Goal: Contribute content: Contribute content

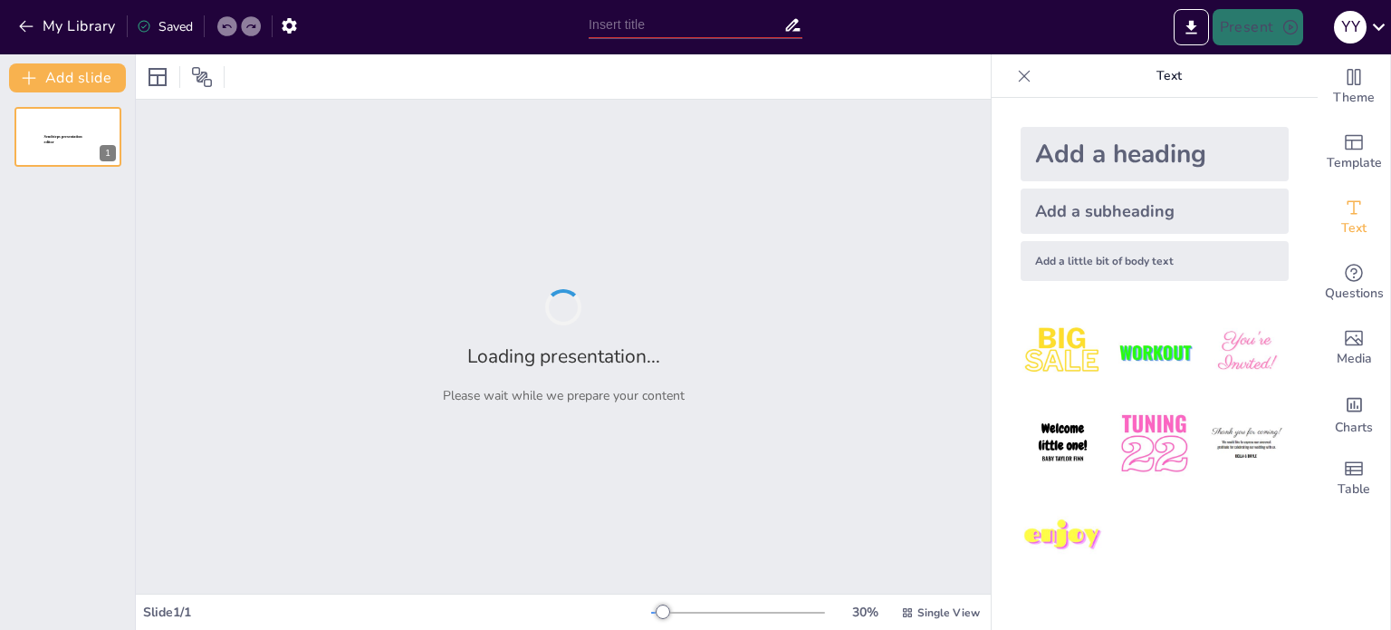
type input "A Day of Fun: Adventures at the Funfair"
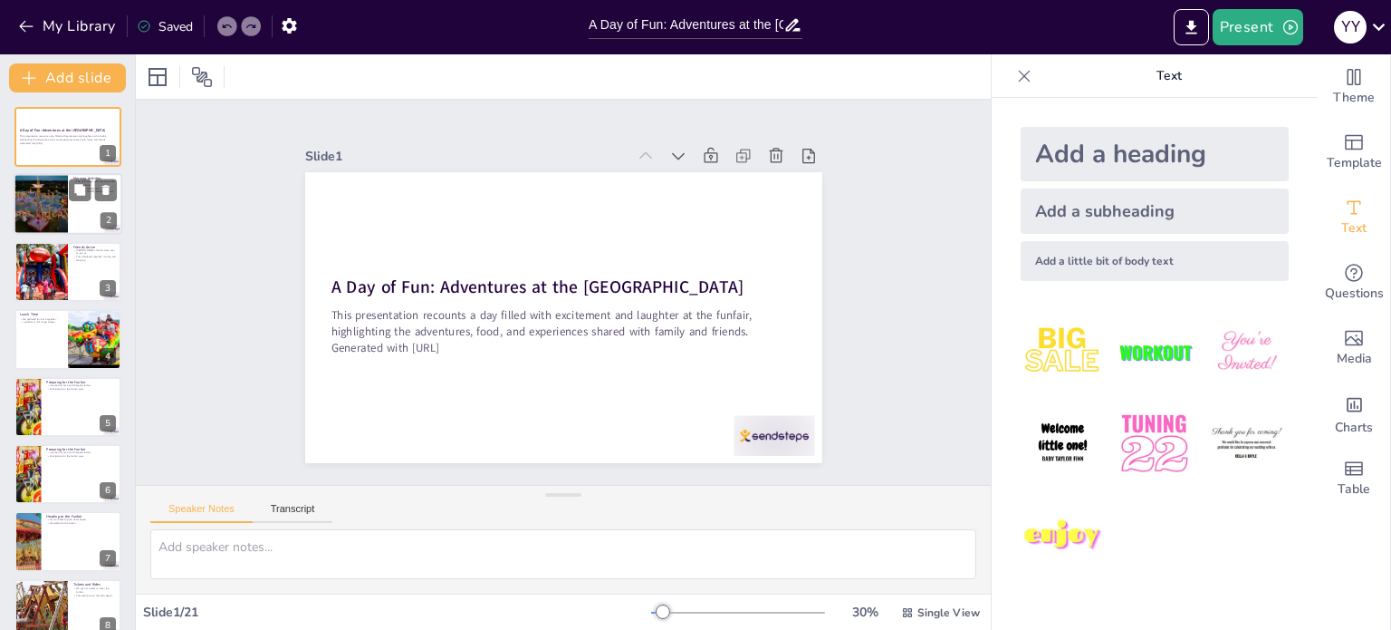
click at [43, 225] on div at bounding box center [40, 205] width 109 height 62
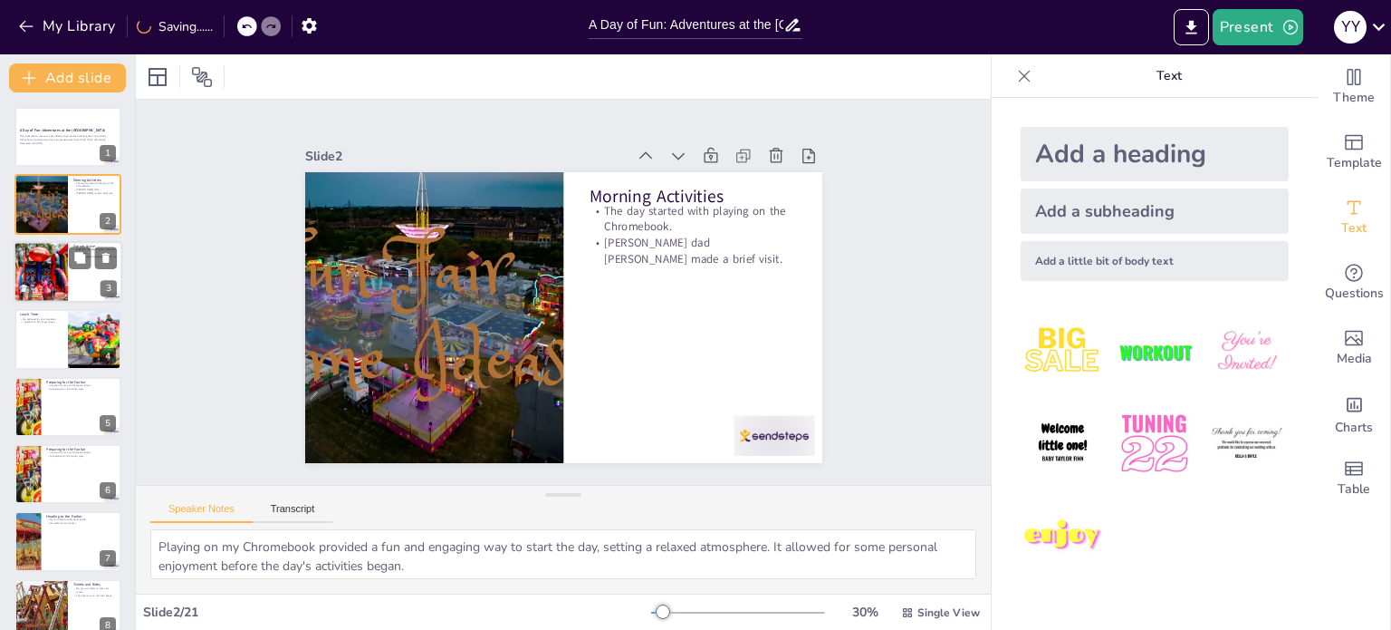
click at [40, 268] on div at bounding box center [41, 272] width 92 height 62
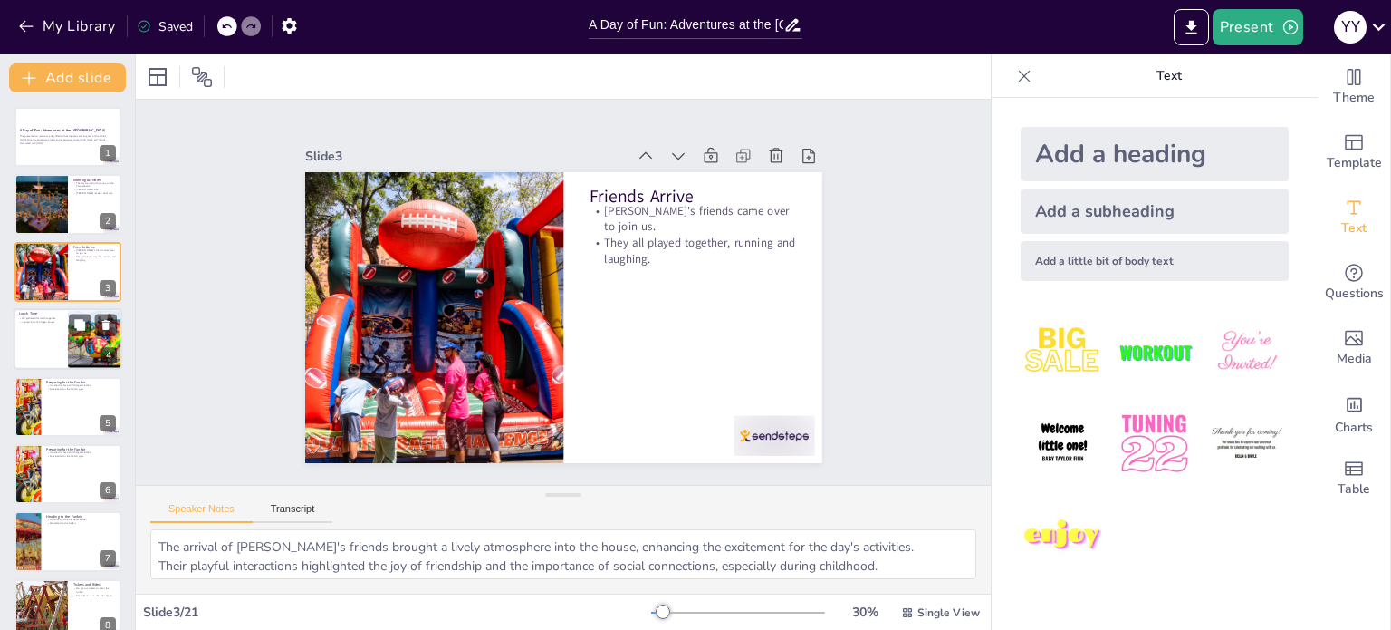
click at [41, 349] on div at bounding box center [68, 339] width 109 height 62
type textarea "Lunch served as a perfect opportunity for everyone to come together, share stor…"
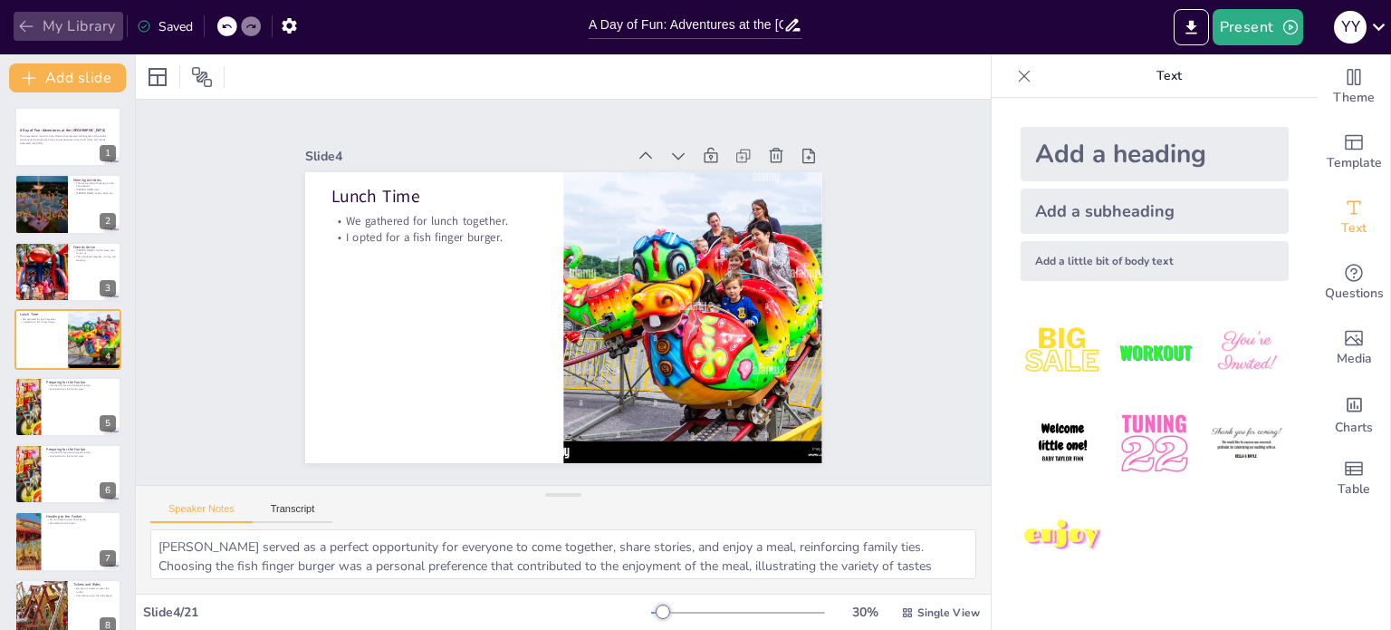
click at [42, 24] on button "My Library" at bounding box center [69, 26] width 110 height 29
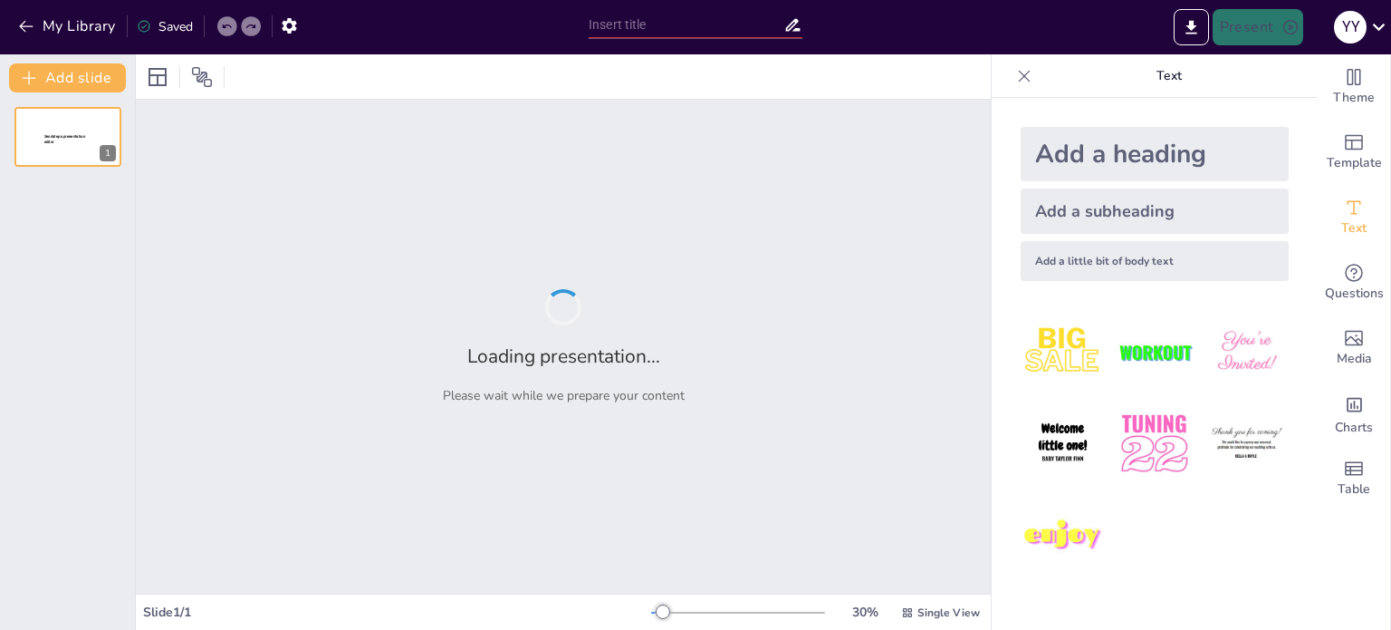
type input "The Evolution of Sports Balls: From Spalding to [PERSON_NAME] and [PERSON_NAME]"
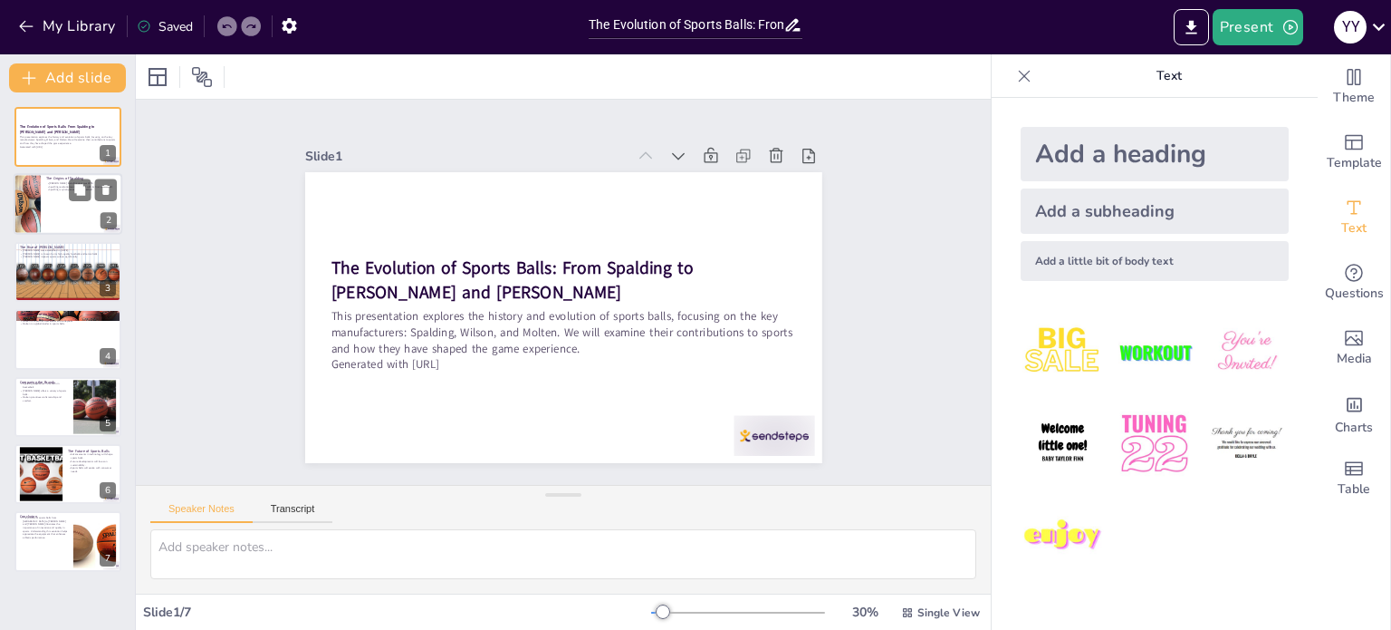
click at [39, 210] on div at bounding box center [27, 205] width 46 height 62
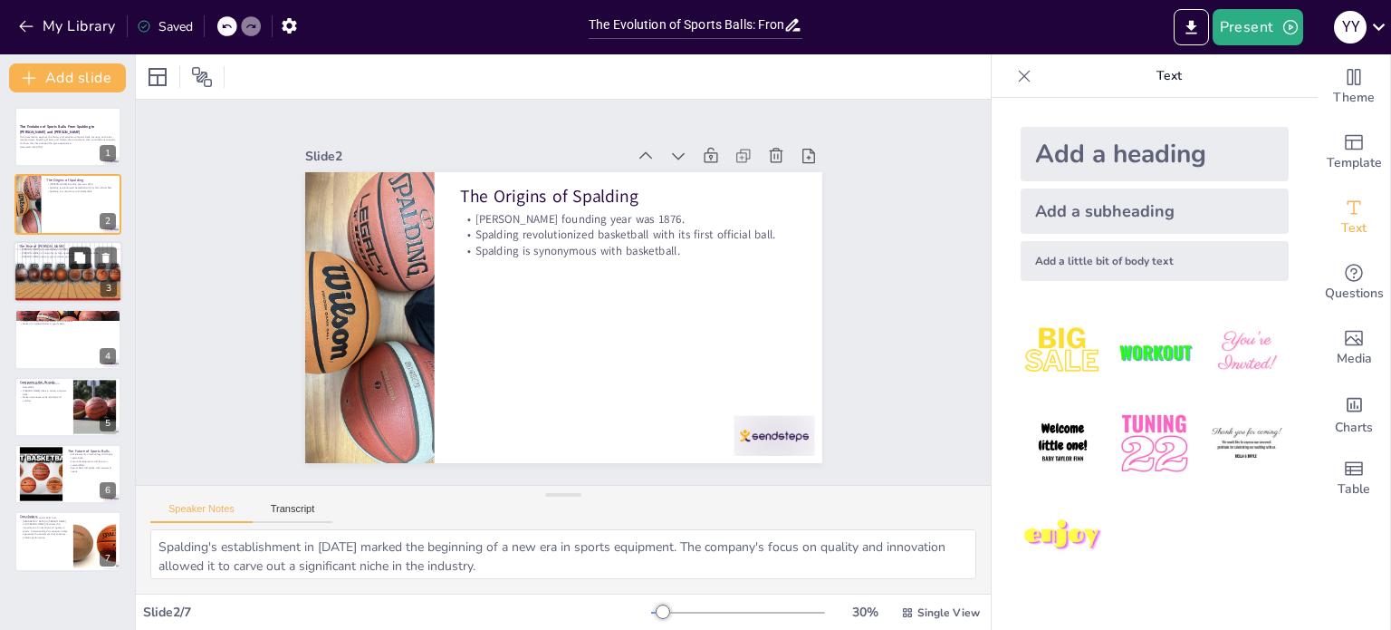
click at [71, 266] on button at bounding box center [80, 257] width 22 height 22
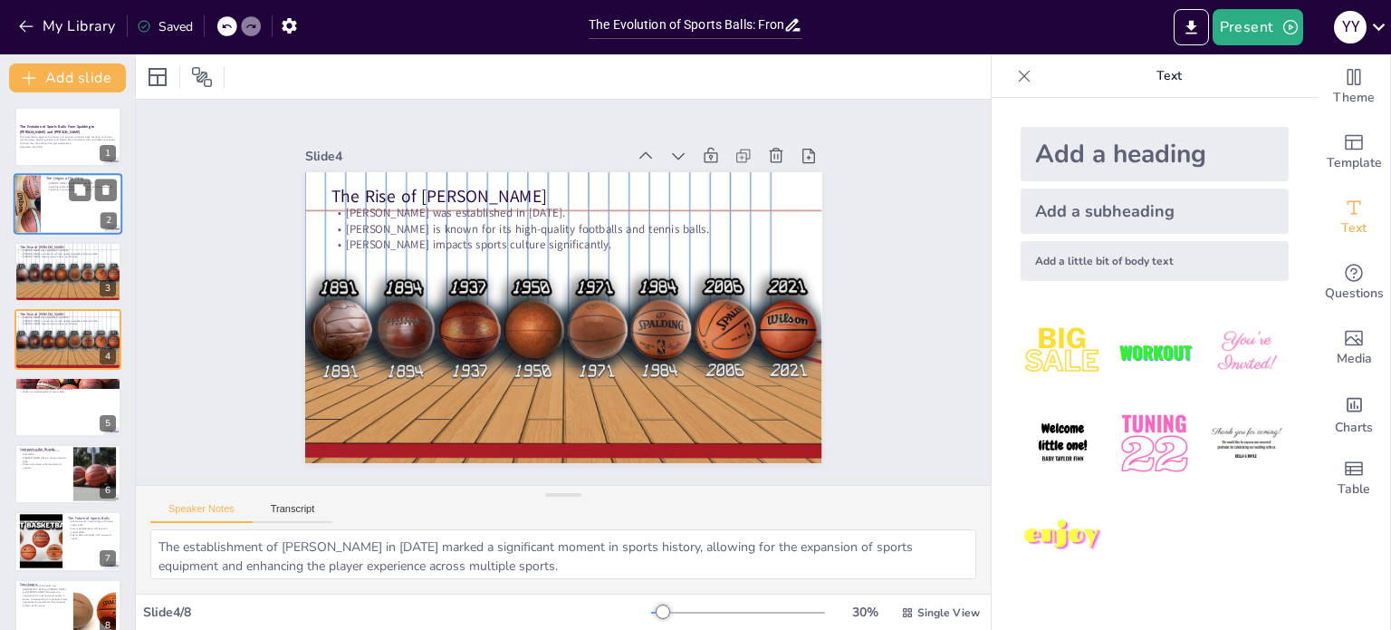
click at [48, 203] on div at bounding box center [68, 205] width 109 height 62
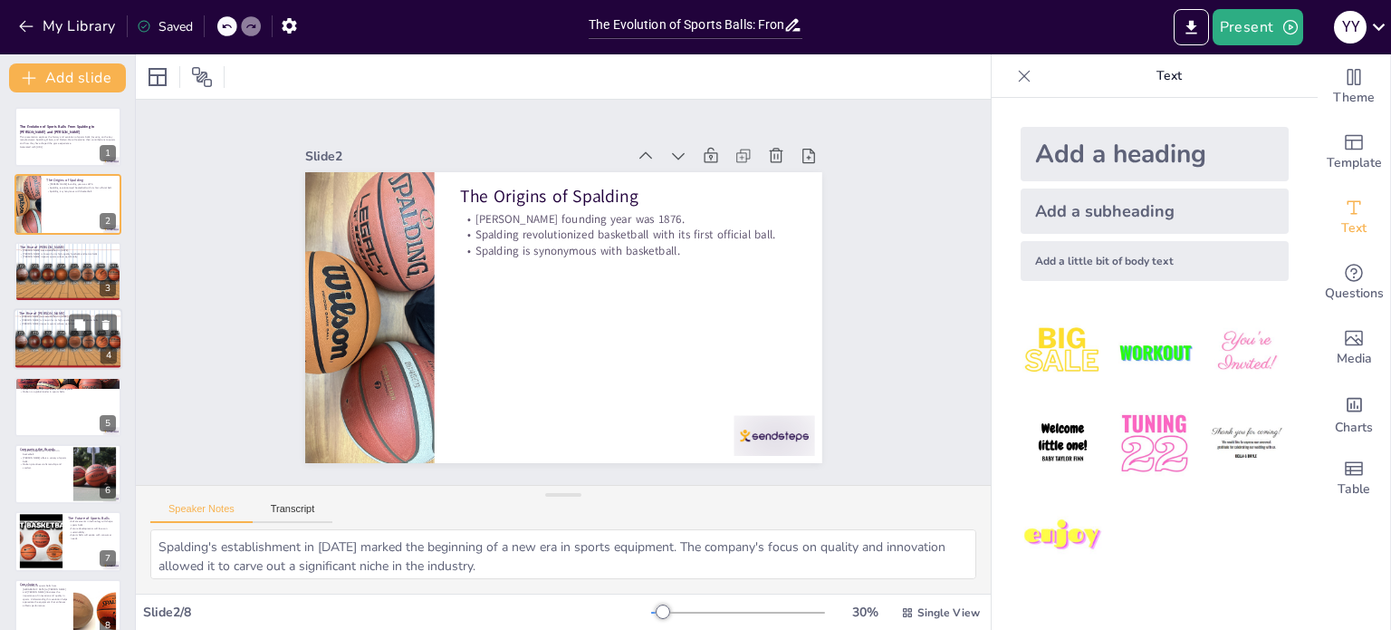
click at [71, 358] on div at bounding box center [68, 339] width 109 height 62
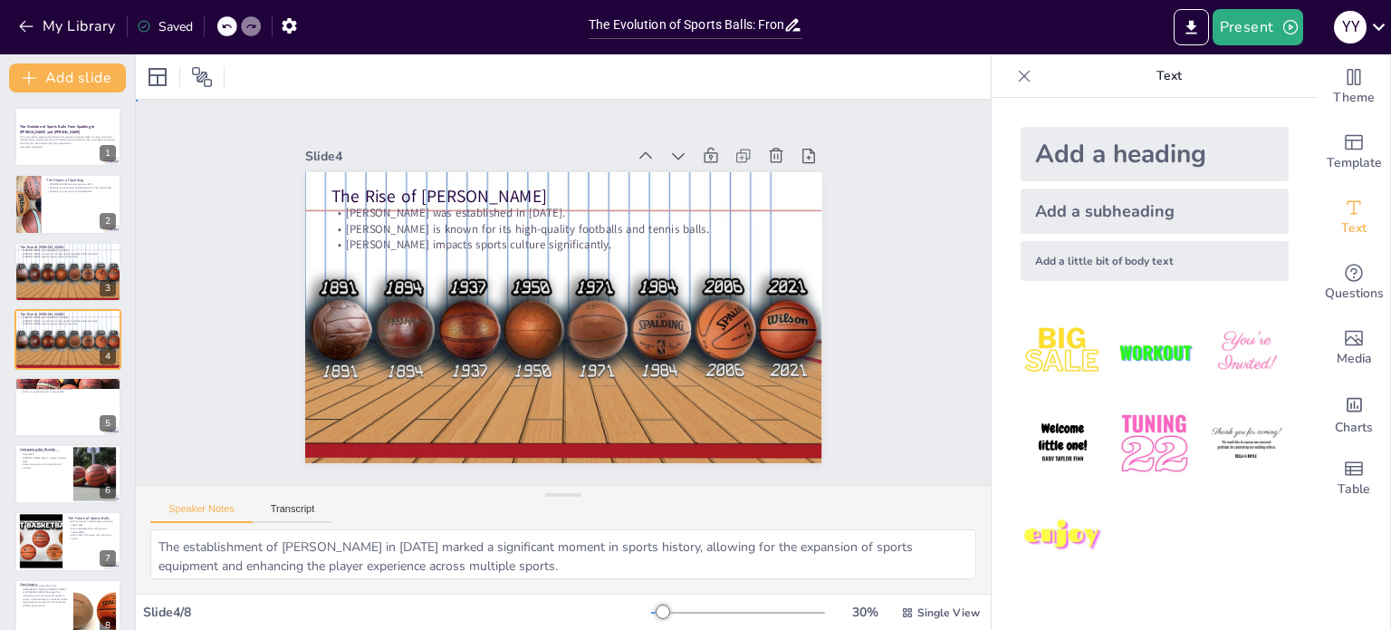
click at [197, 386] on div "Slide 1 The Evolution of Sports Balls: From Spalding to Wilson and Molten This …" at bounding box center [563, 292] width 893 height 858
click at [72, 413] on div at bounding box center [68, 407] width 109 height 62
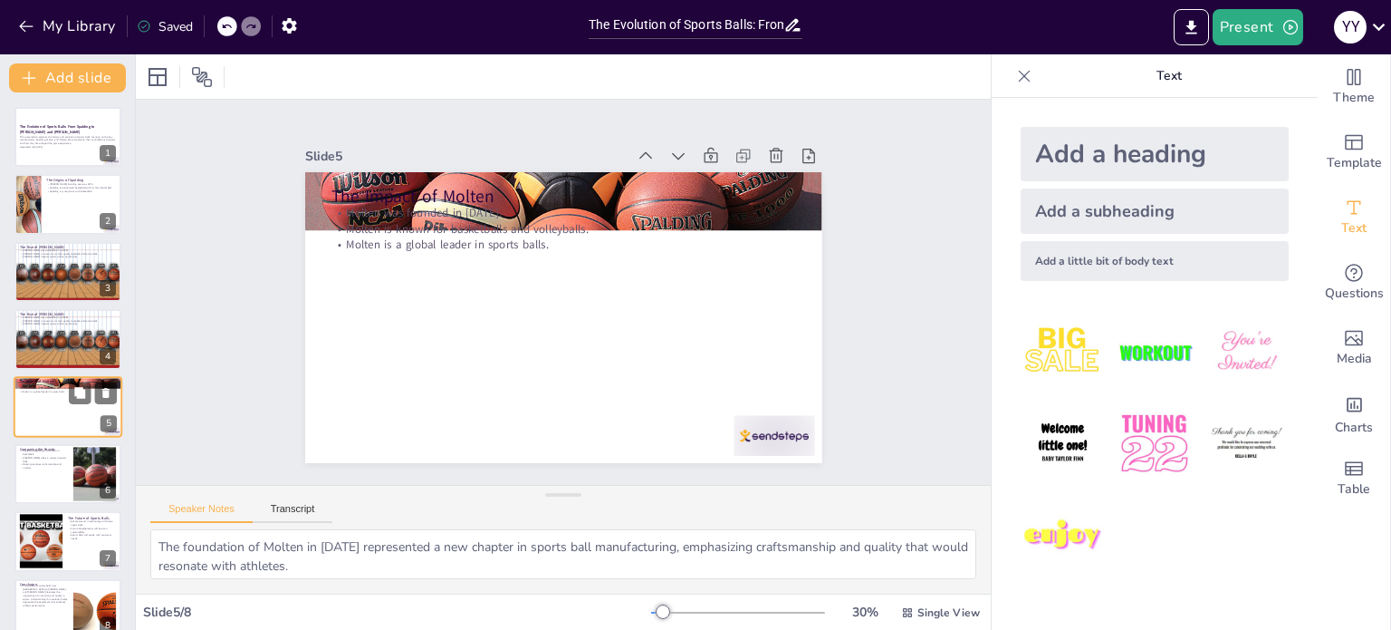
scroll to position [24, 0]
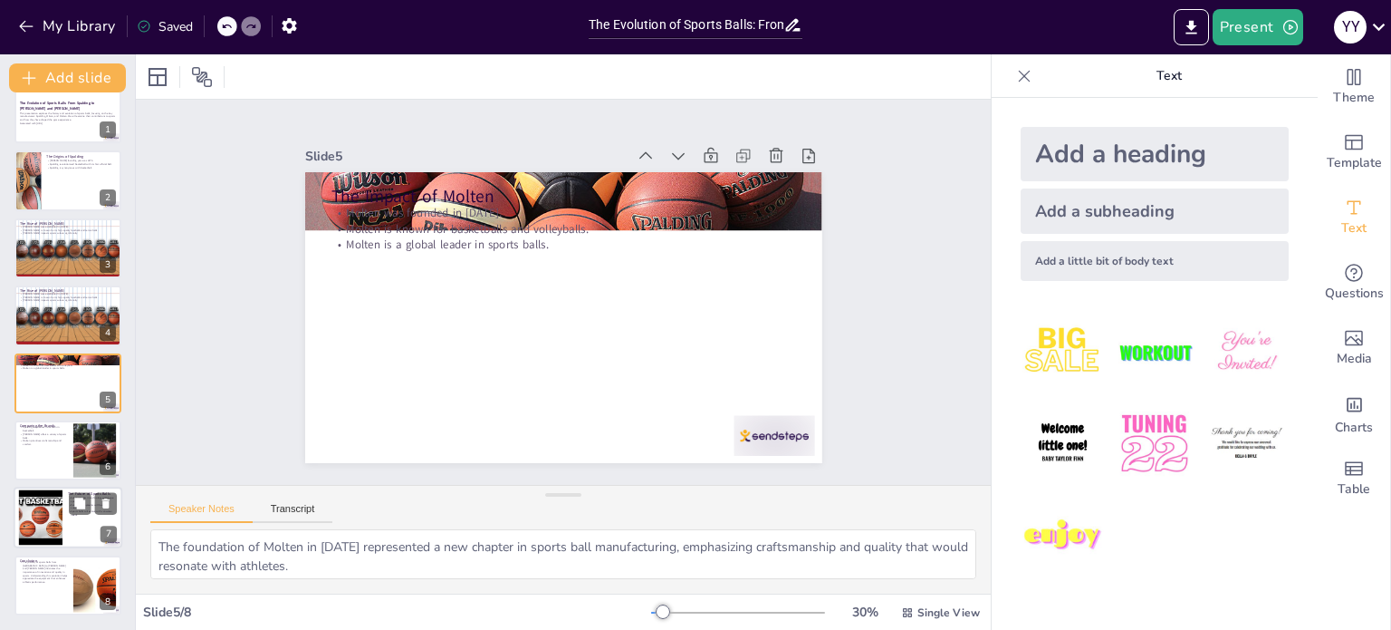
click at [55, 514] on div at bounding box center [40, 517] width 73 height 55
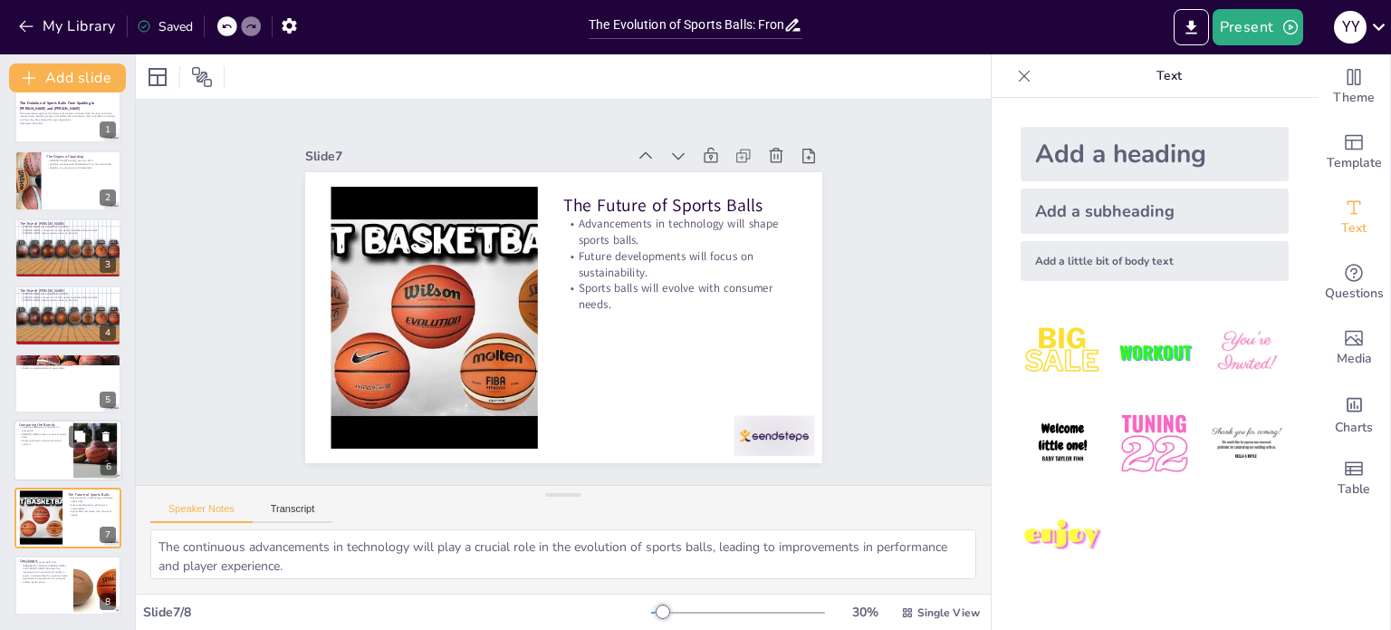
click at [39, 469] on div at bounding box center [68, 450] width 109 height 62
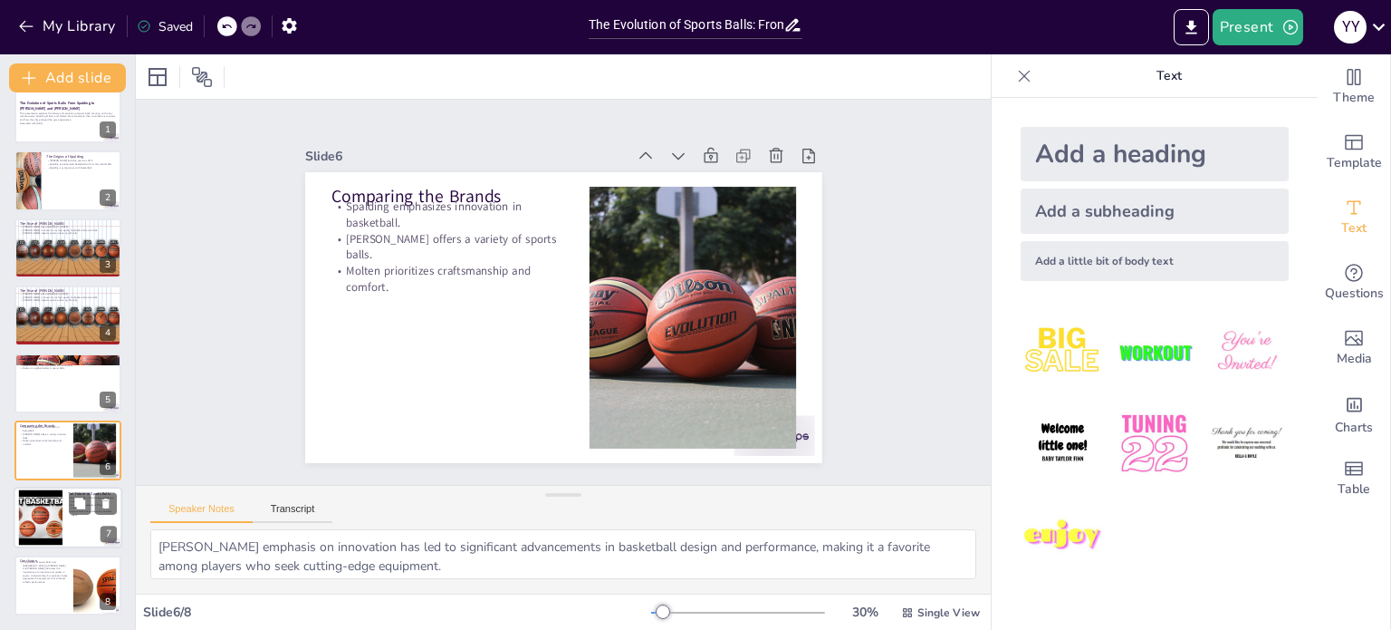
click at [46, 530] on div at bounding box center [40, 517] width 73 height 55
type textarea "The continuous advancements in technology will play a crucial role in the evolu…"
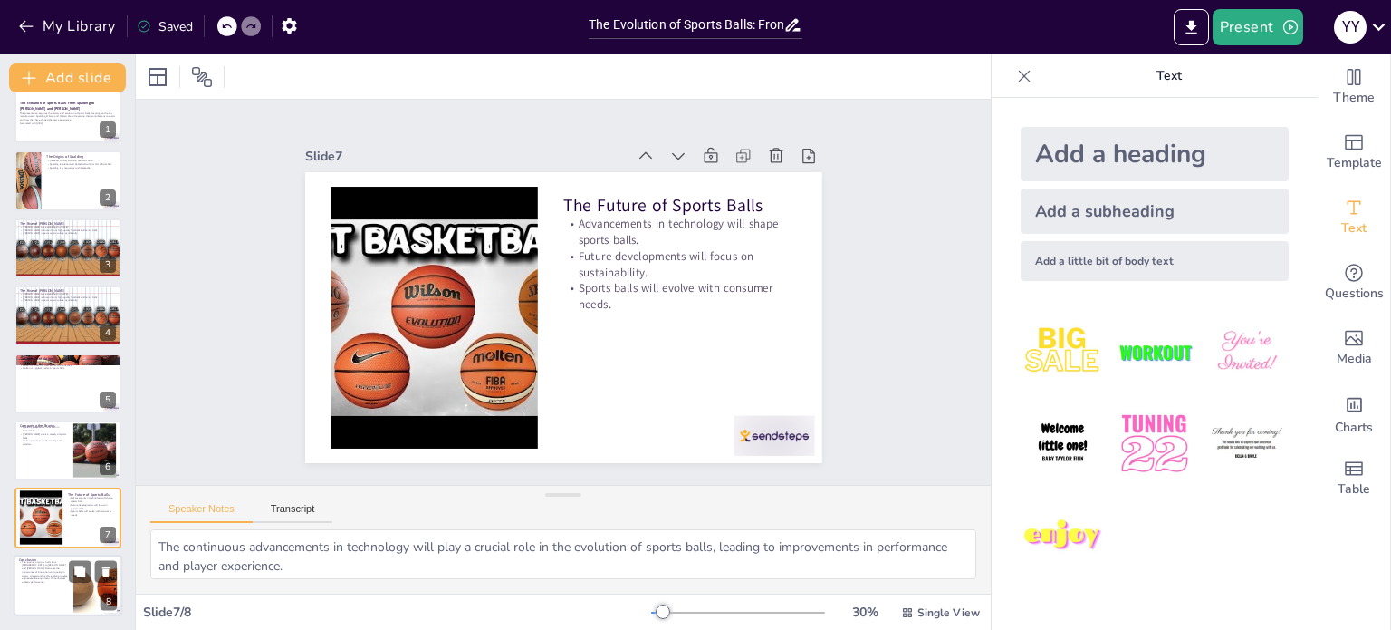
click at [48, 572] on p "The journey of sports balls from Spalding to Wilson and Molten illustrates the …" at bounding box center [43, 572] width 49 height 24
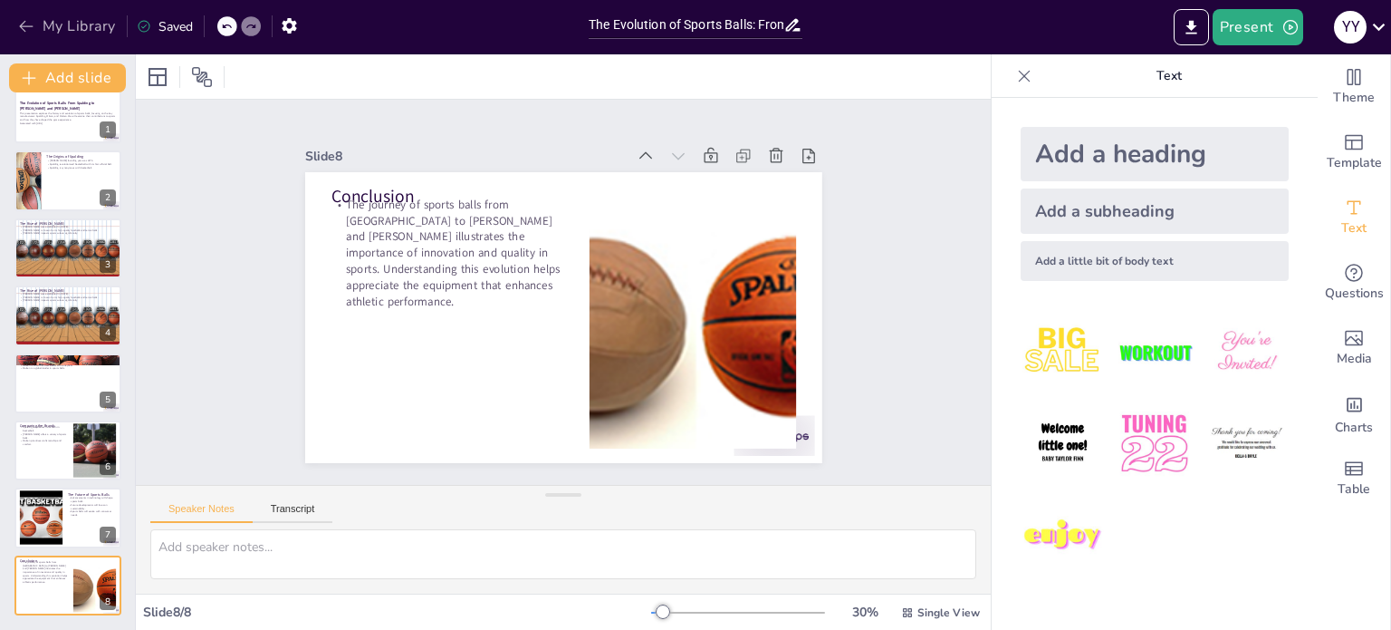
click at [28, 23] on icon "button" at bounding box center [26, 26] width 18 height 18
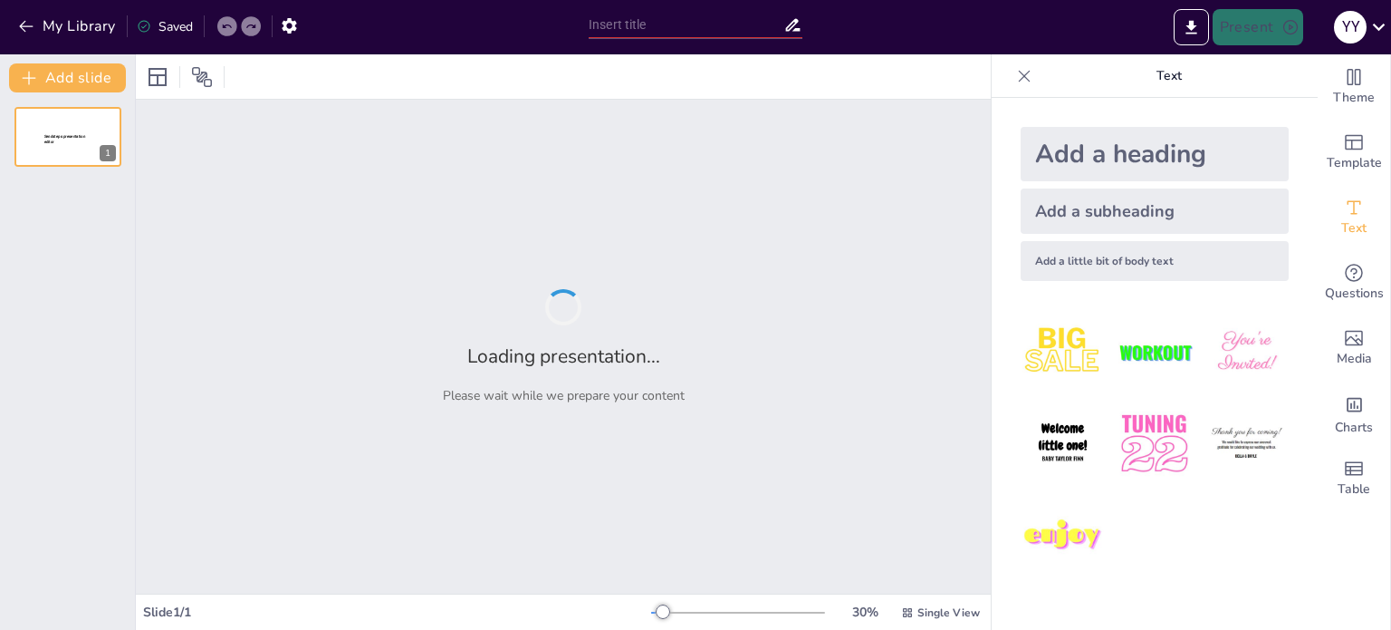
type input "Spooktacular Transformations: The Art of [DATE] Costumes"
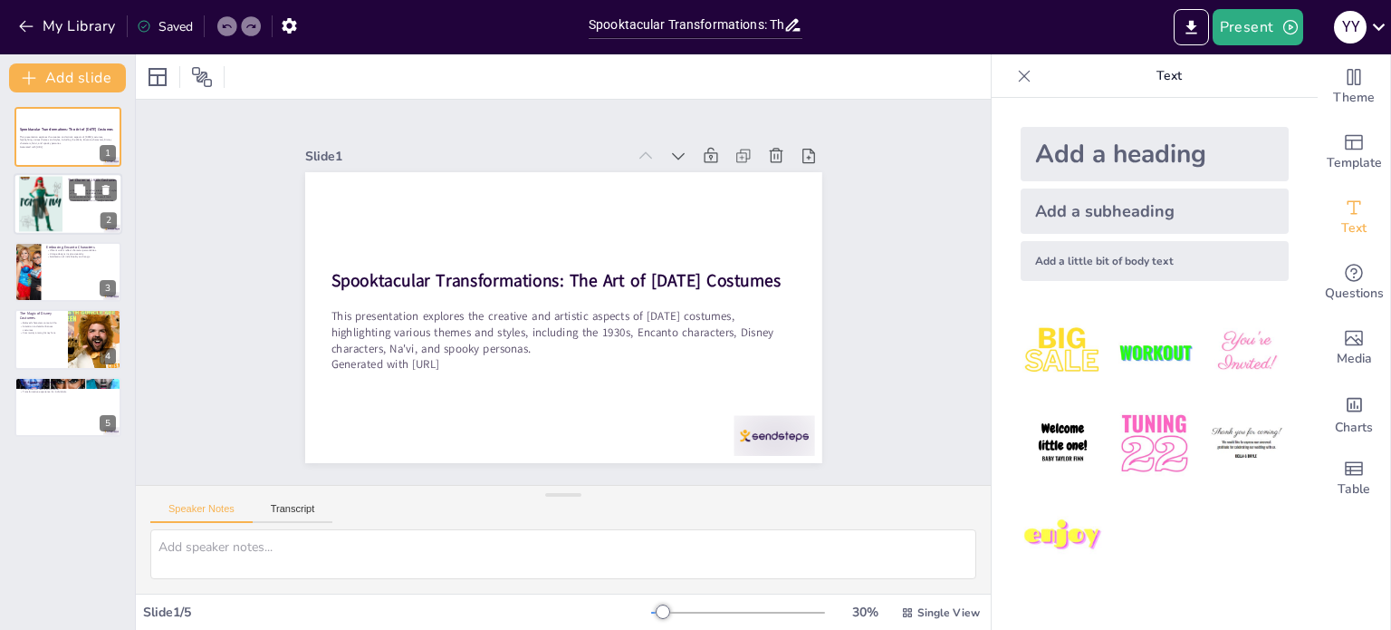
click at [56, 204] on div at bounding box center [40, 204] width 43 height 56
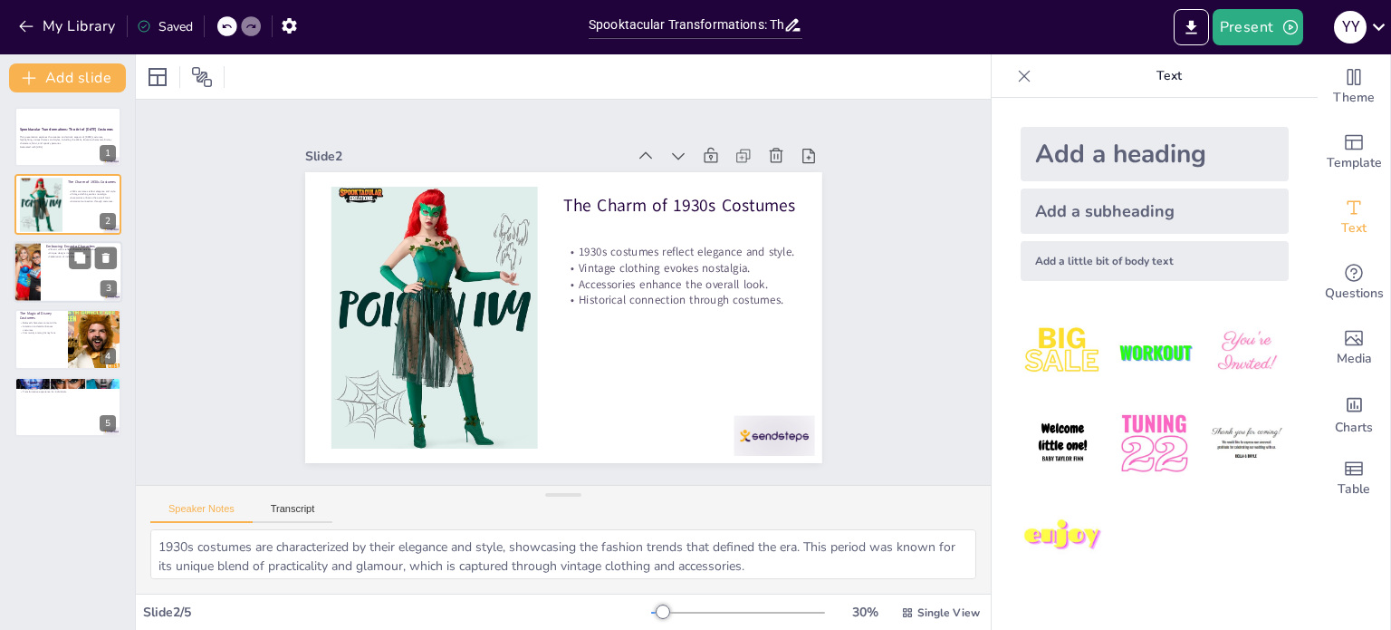
click at [48, 293] on div at bounding box center [68, 272] width 109 height 62
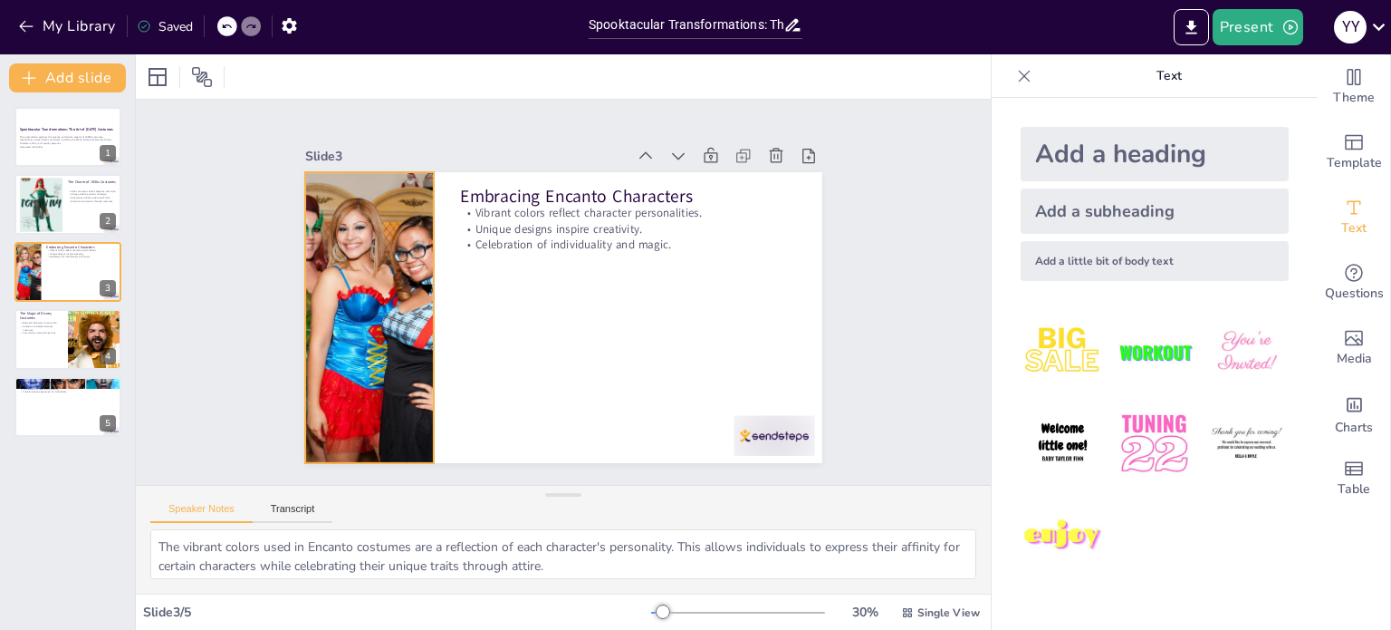
click at [426, 328] on div at bounding box center [372, 256] width 505 height 411
click at [423, 123] on icon at bounding box center [430, 121] width 14 height 5
click at [400, 62] on icon at bounding box center [410, 53] width 20 height 20
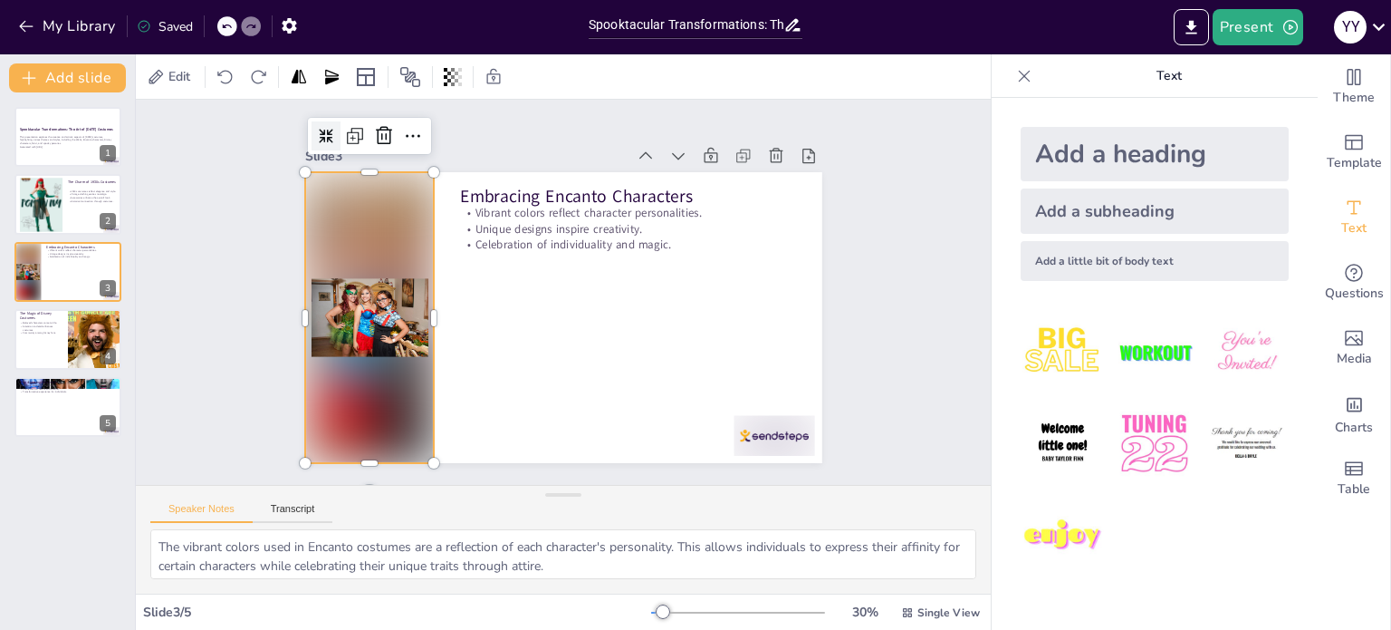
click at [427, 48] on icon at bounding box center [437, 38] width 20 height 20
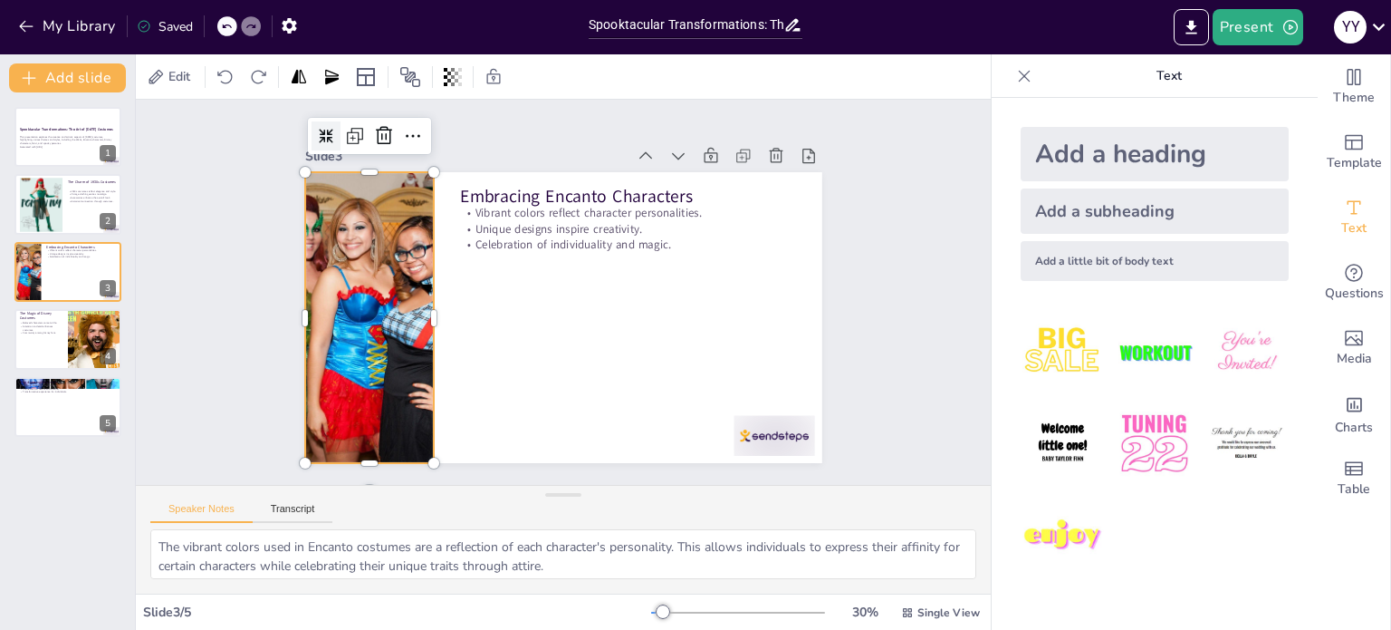
click at [347, 107] on div at bounding box center [364, 89] width 34 height 34
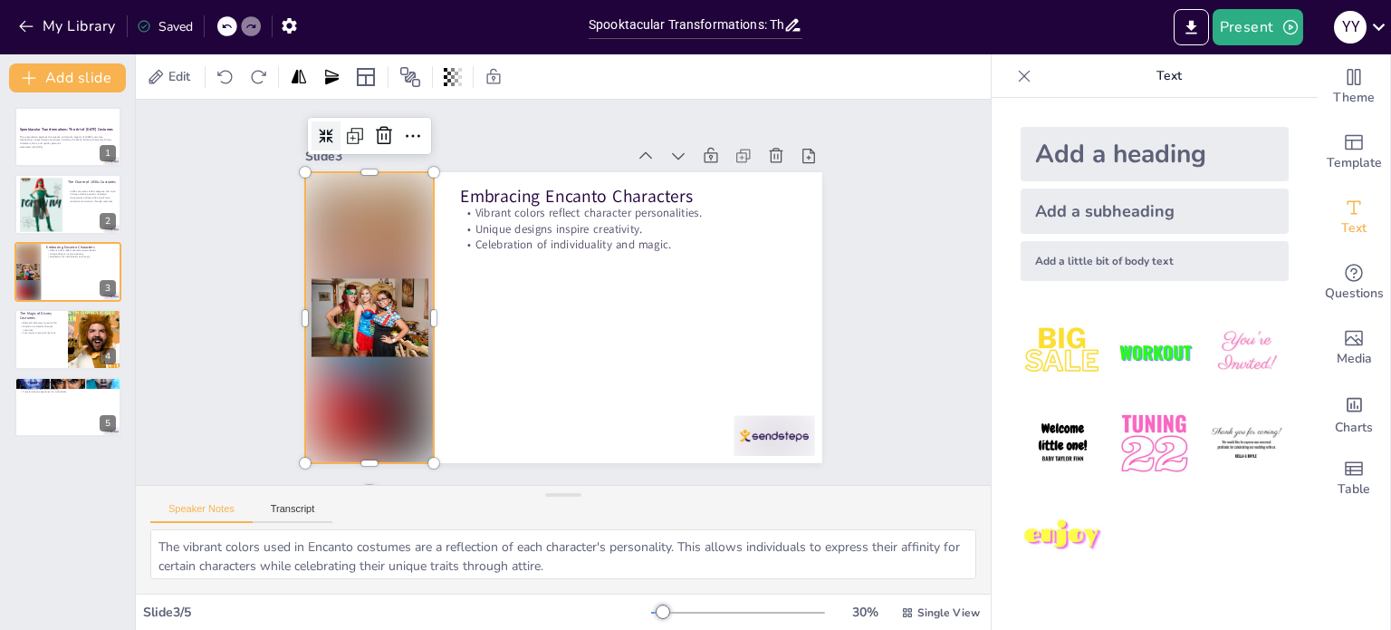
click at [334, 128] on div at bounding box center [344, 112] width 32 height 32
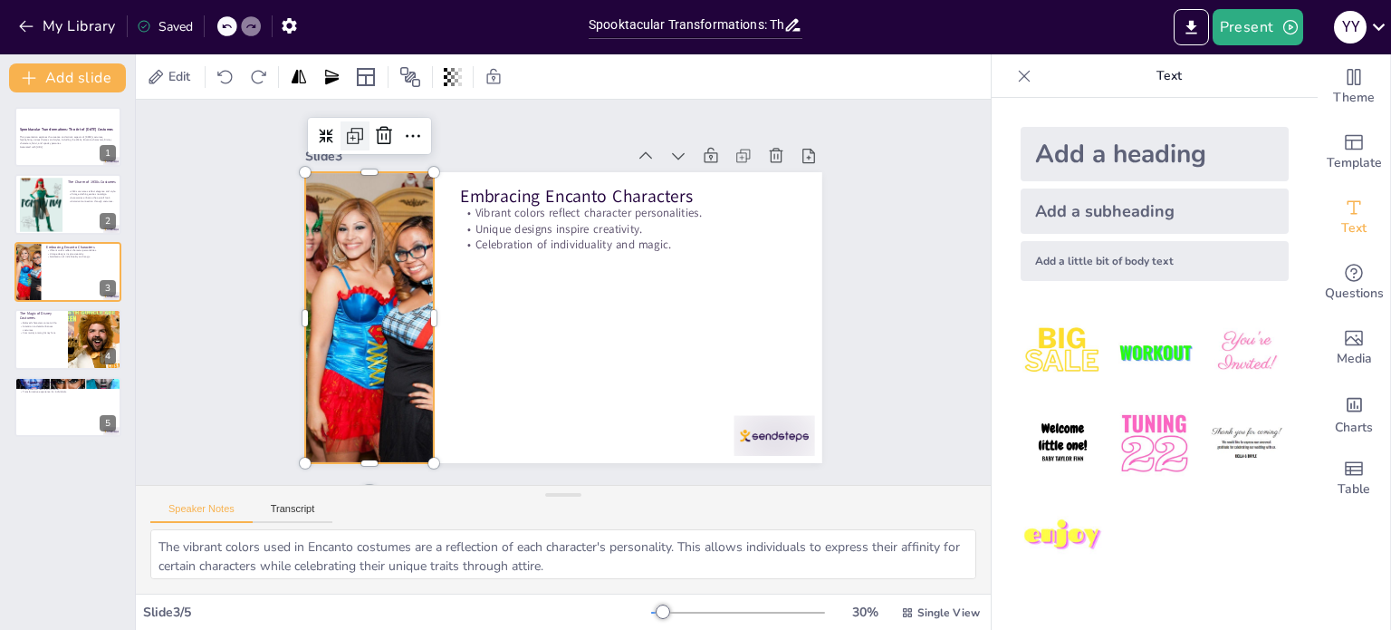
click at [427, 73] on icon at bounding box center [434, 66] width 14 height 14
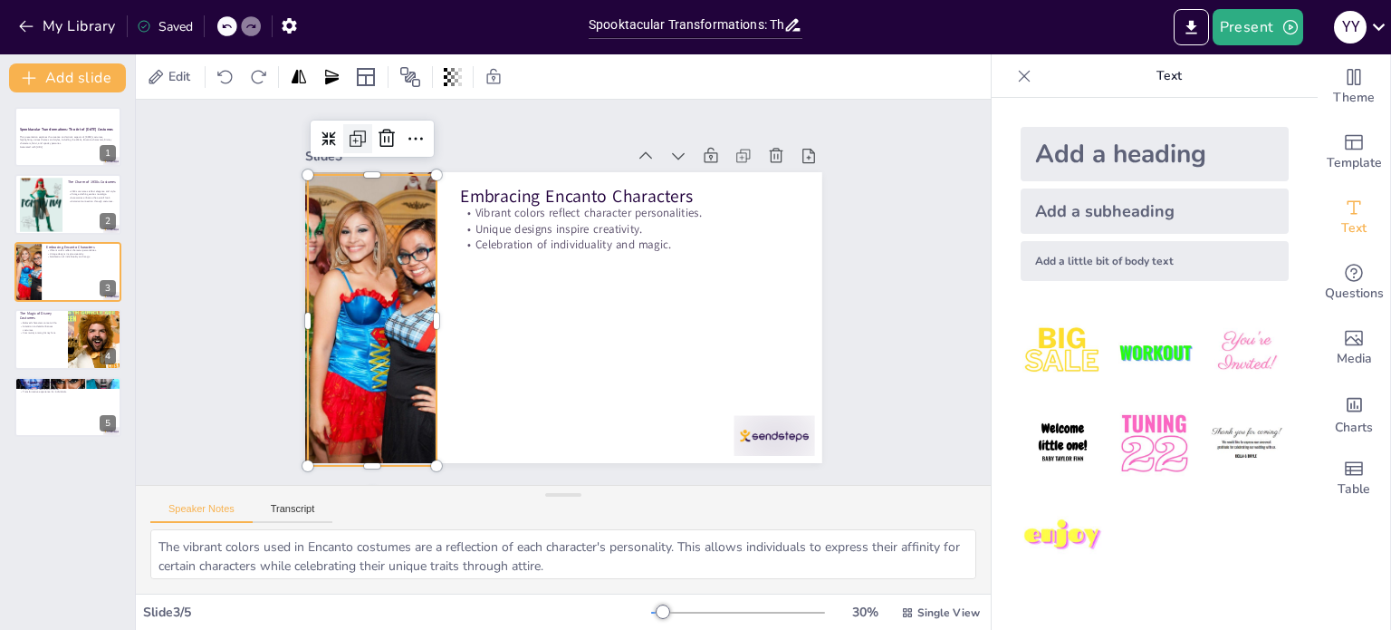
click at [401, 96] on icon at bounding box center [414, 82] width 27 height 27
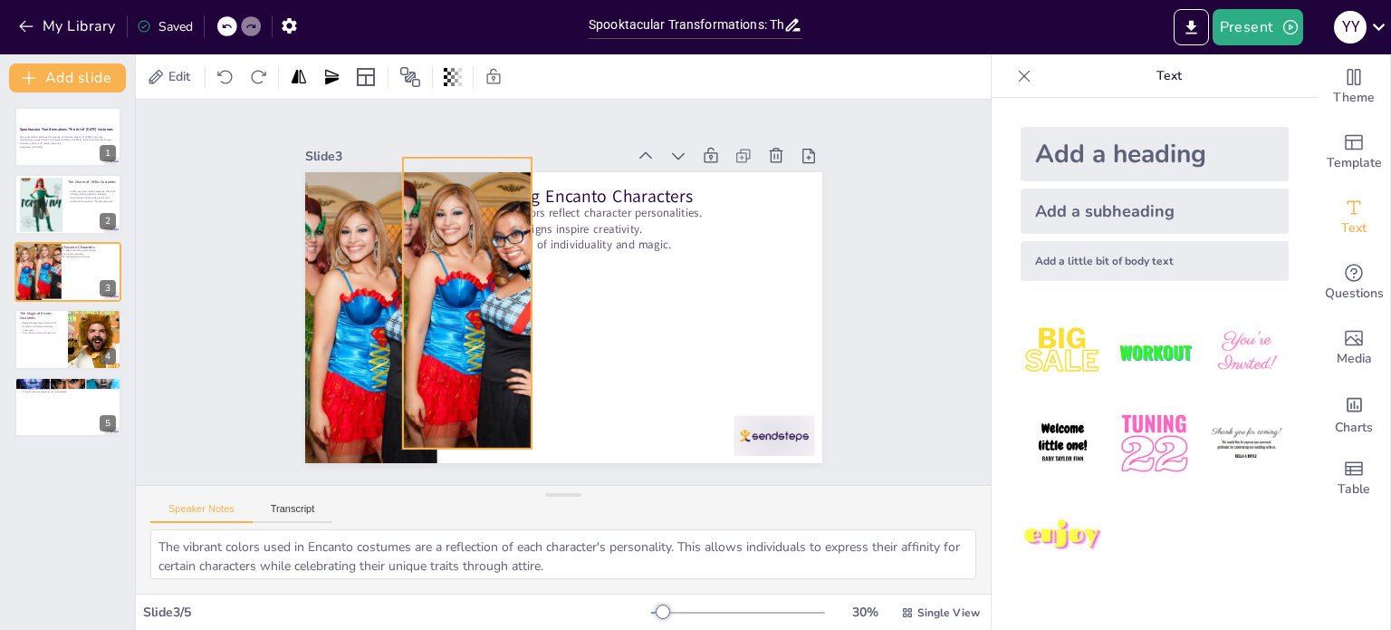
drag, startPoint x: 417, startPoint y: 250, endPoint x: 508, endPoint y: 230, distance: 93.6
click at [508, 230] on div at bounding box center [467, 282] width 486 height 375
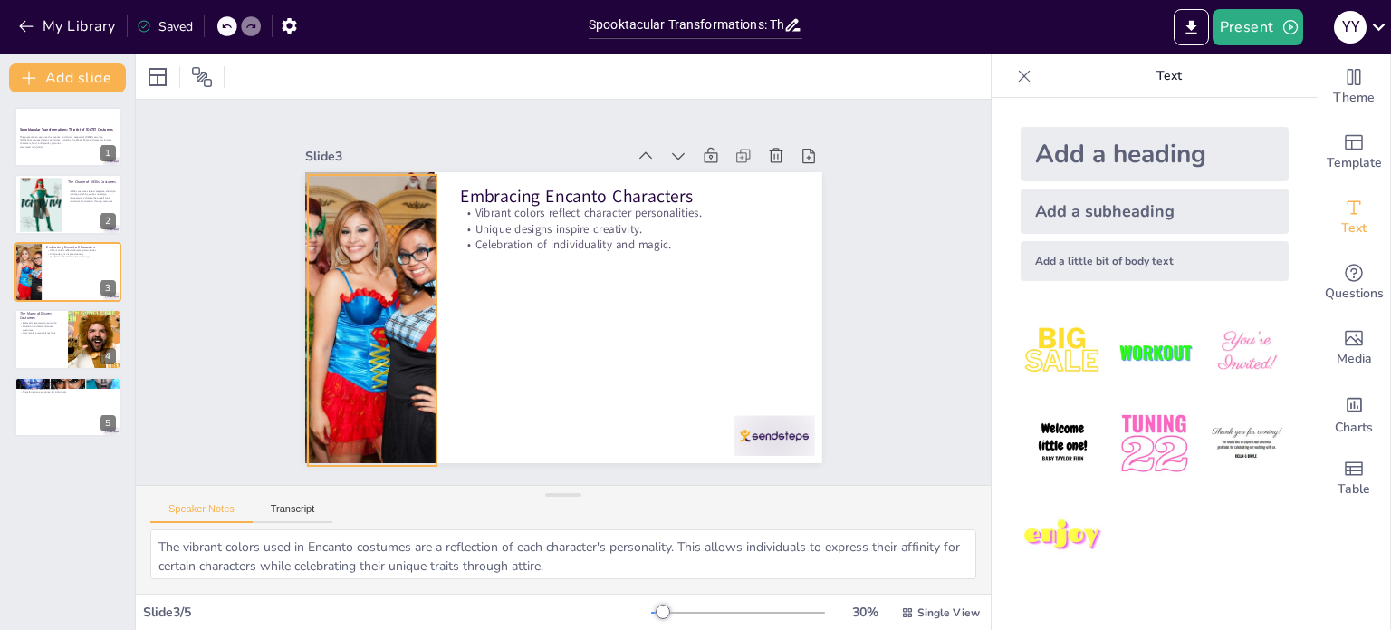
click at [420, 264] on div at bounding box center [371, 279] width 486 height 375
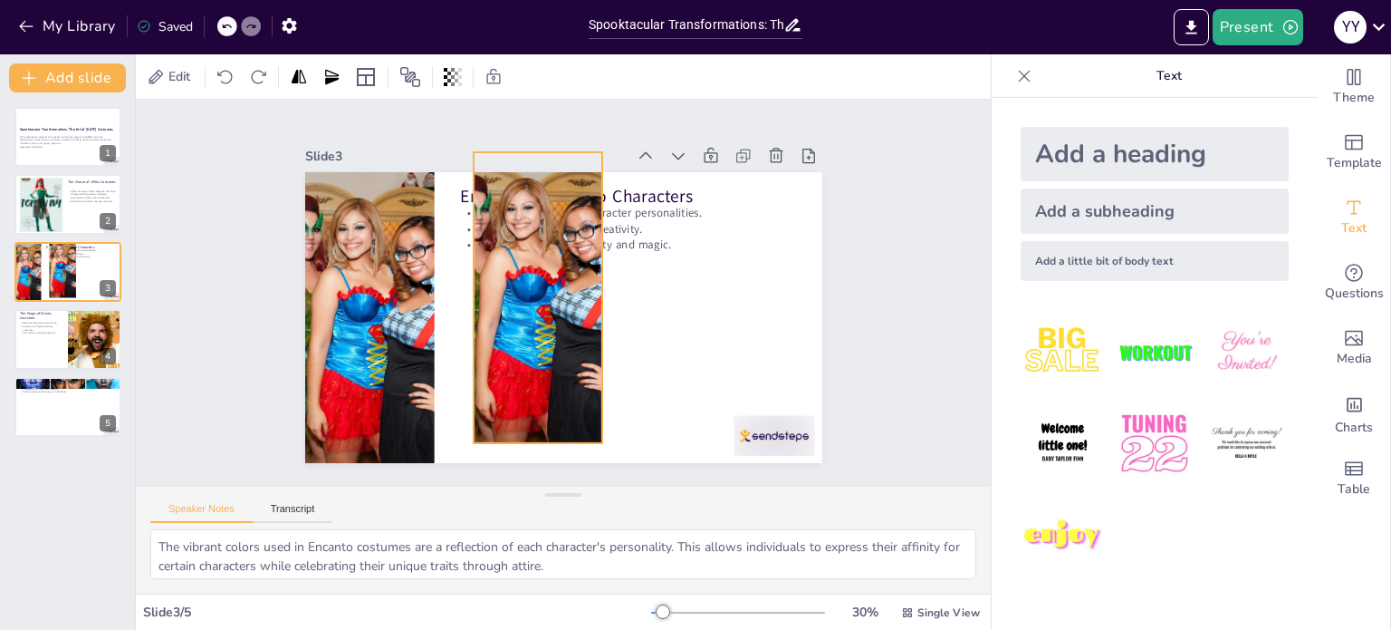
drag, startPoint x: 420, startPoint y: 264, endPoint x: 583, endPoint y: 241, distance: 164.7
click at [583, 241] on div at bounding box center [537, 292] width 486 height 375
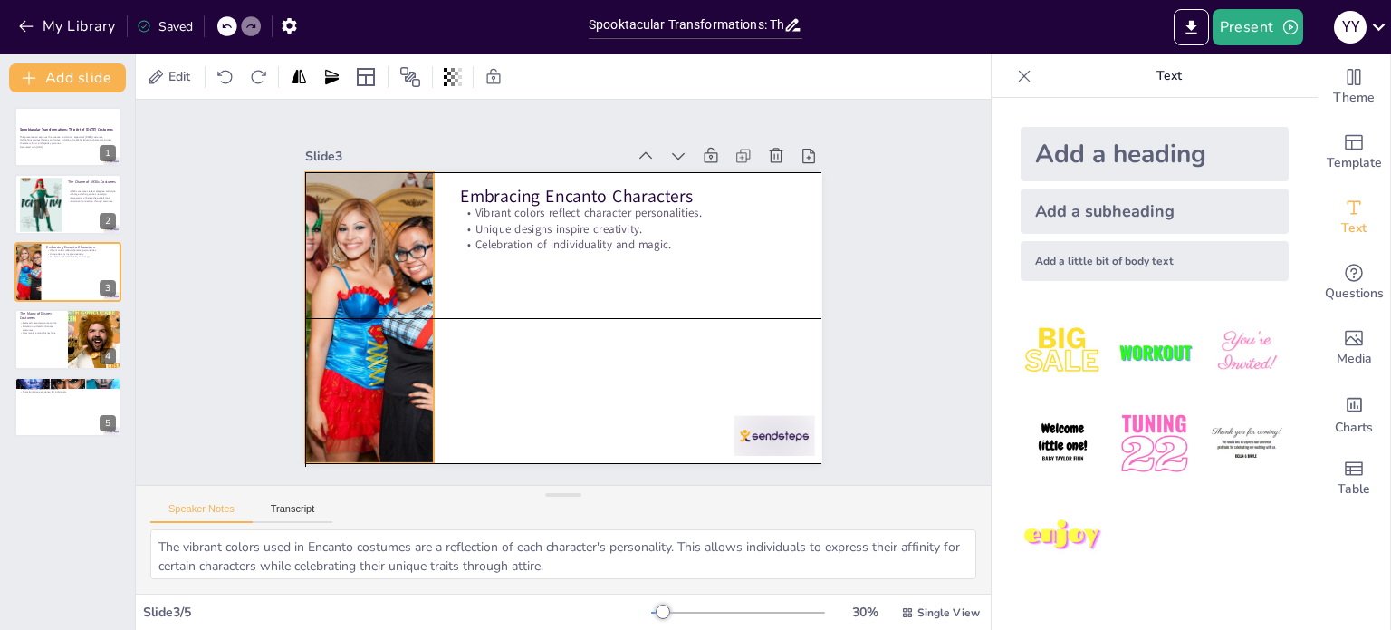
click at [399, 307] on div at bounding box center [368, 276] width 486 height 375
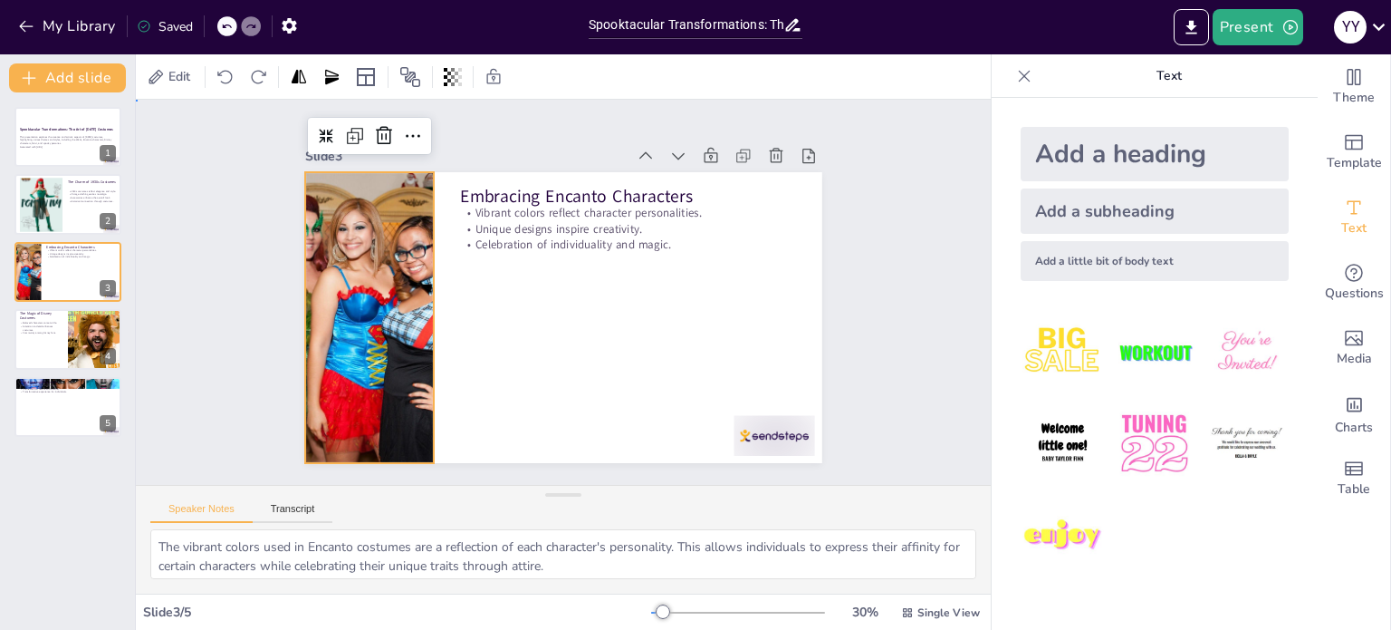
click at [248, 231] on div "Slide 1 Spooktacular Transformations: The Art of Halloween Costumes This presen…" at bounding box center [563, 291] width 699 height 937
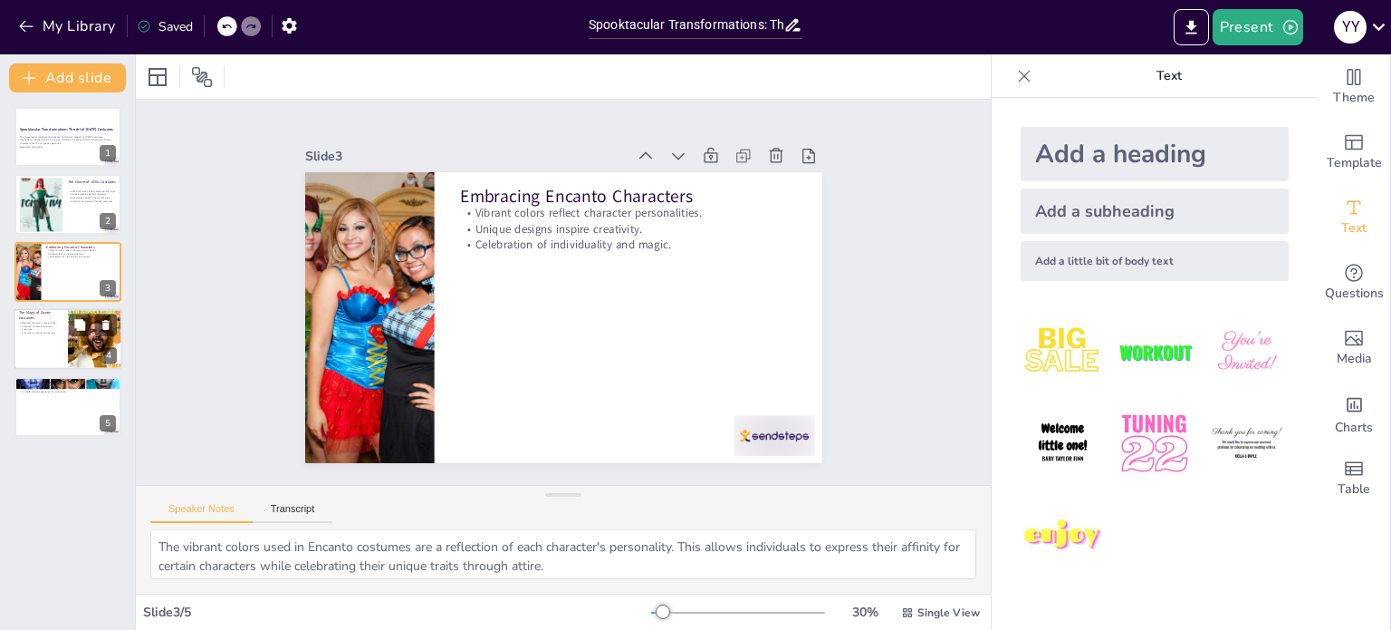
click at [43, 339] on div at bounding box center [68, 339] width 109 height 62
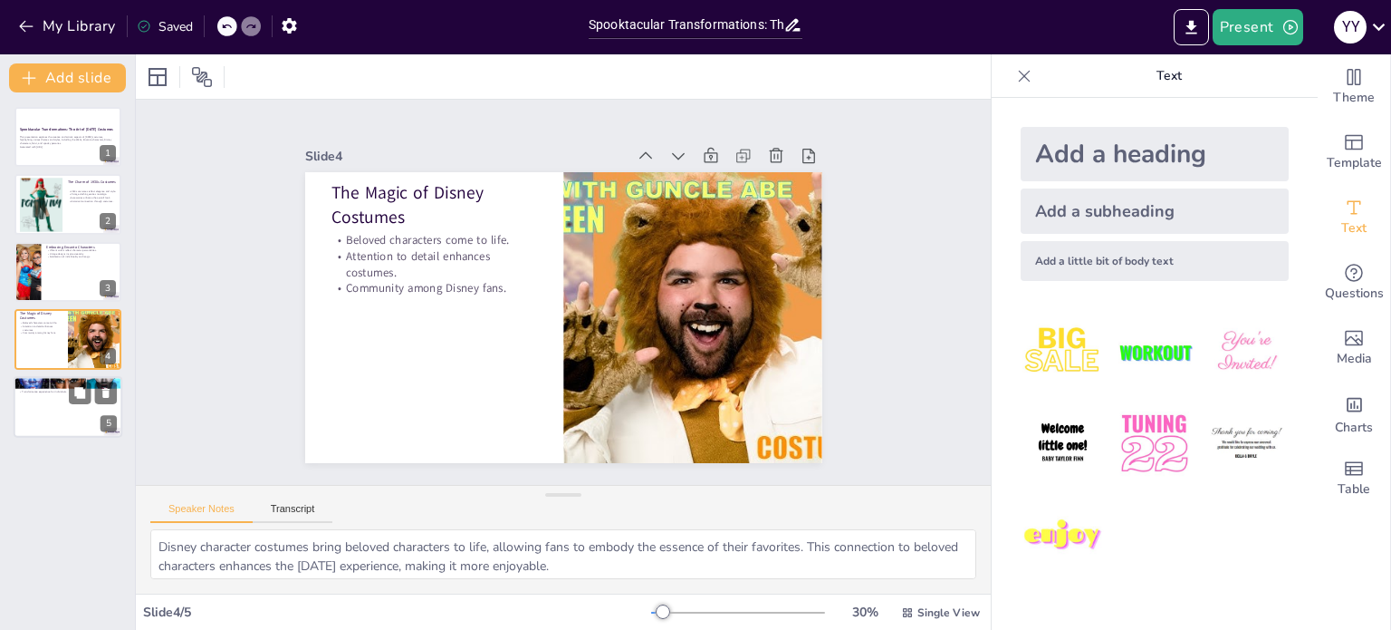
click at [61, 380] on p "Transforming into Na'vi" at bounding box center [68, 381] width 98 height 5
type textarea "The intricate body paint and ethereal clothing associated with Na'vi costumes c…"
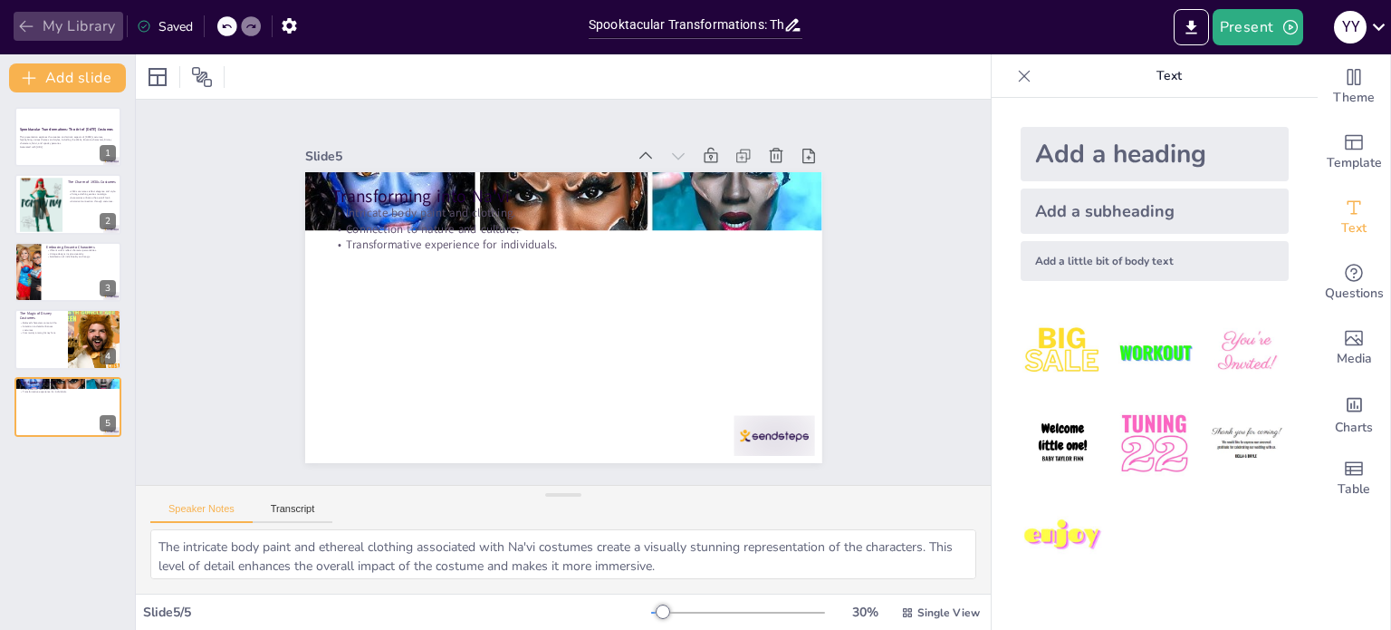
click at [19, 22] on icon "button" at bounding box center [26, 26] width 18 height 18
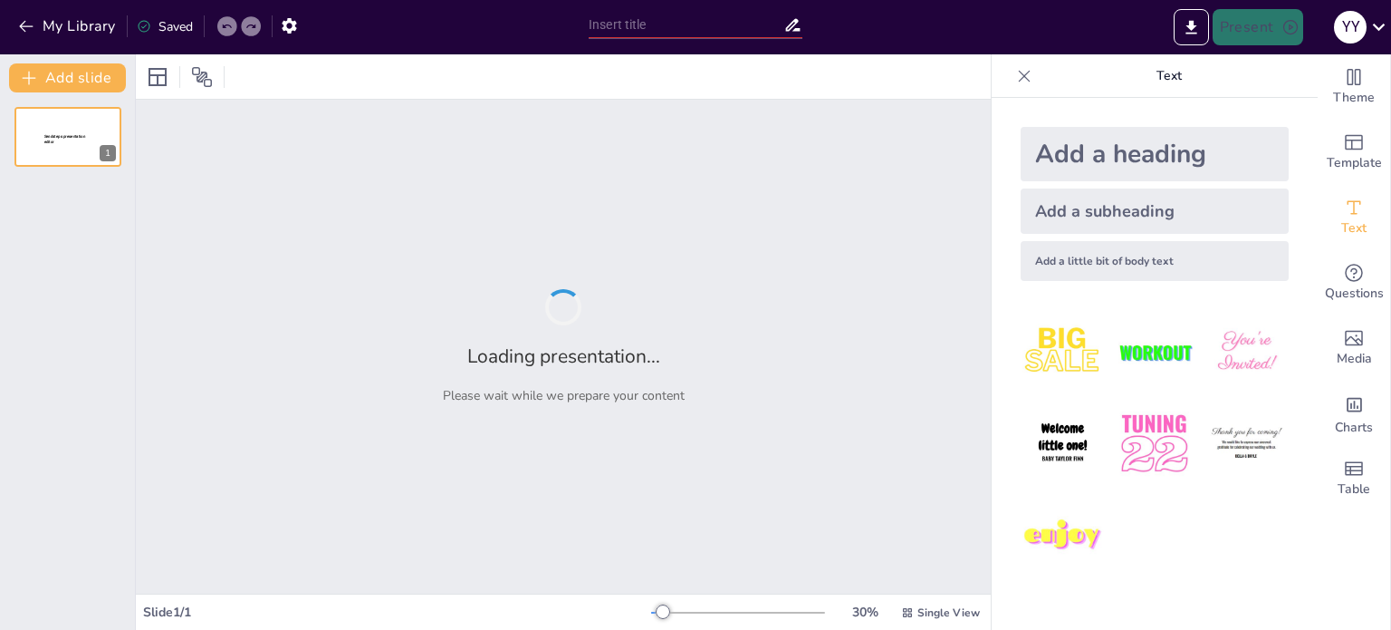
type input "Exploring the Versatility of Exercise Balls and Bouncing Equipment"
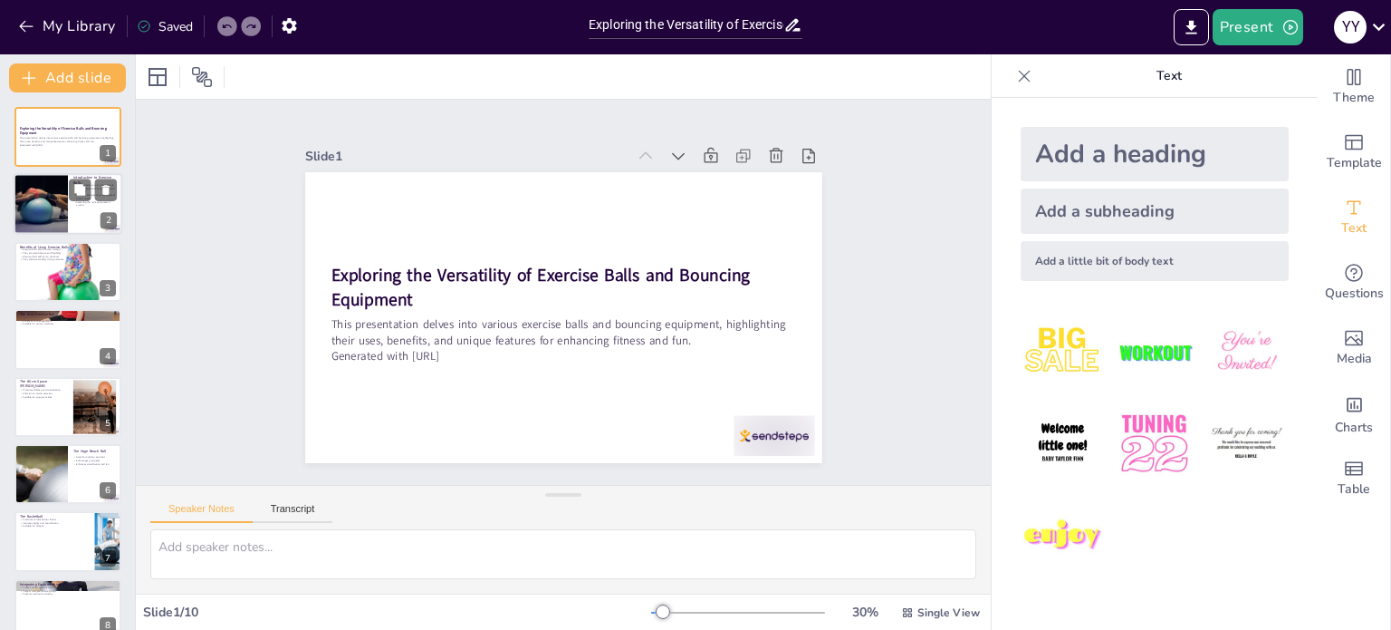
click at [47, 204] on div at bounding box center [40, 205] width 109 height 62
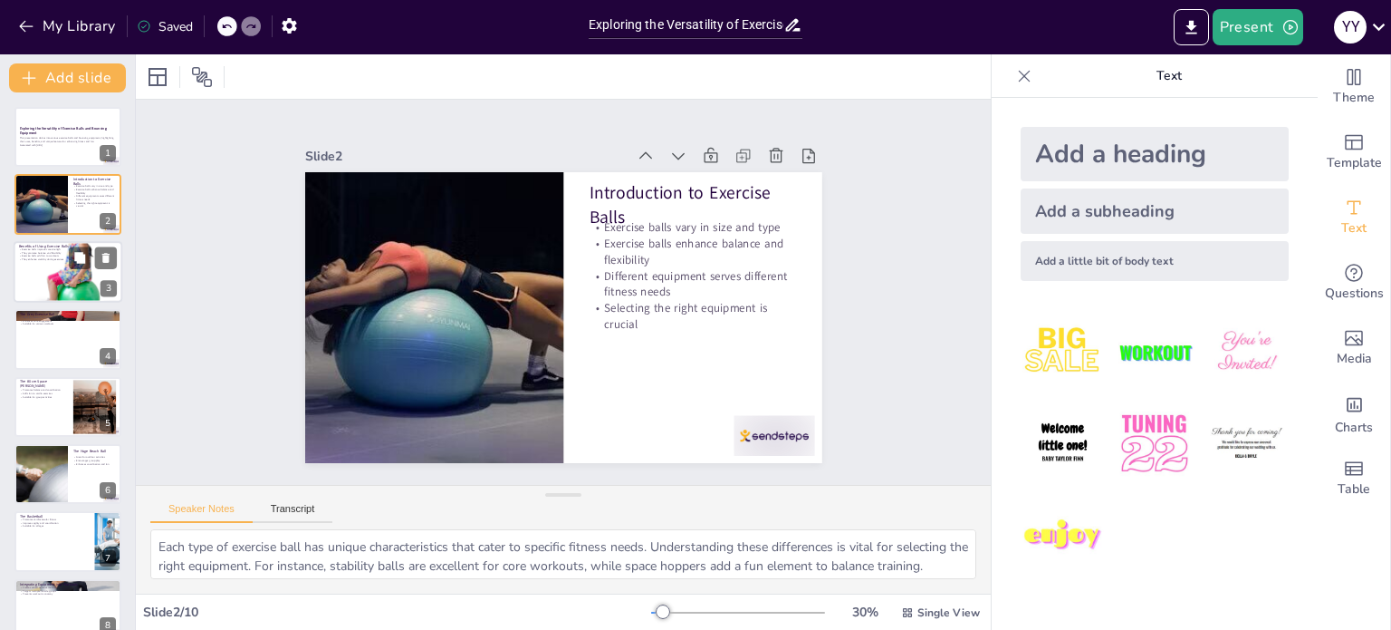
click at [34, 281] on div at bounding box center [68, 271] width 109 height 109
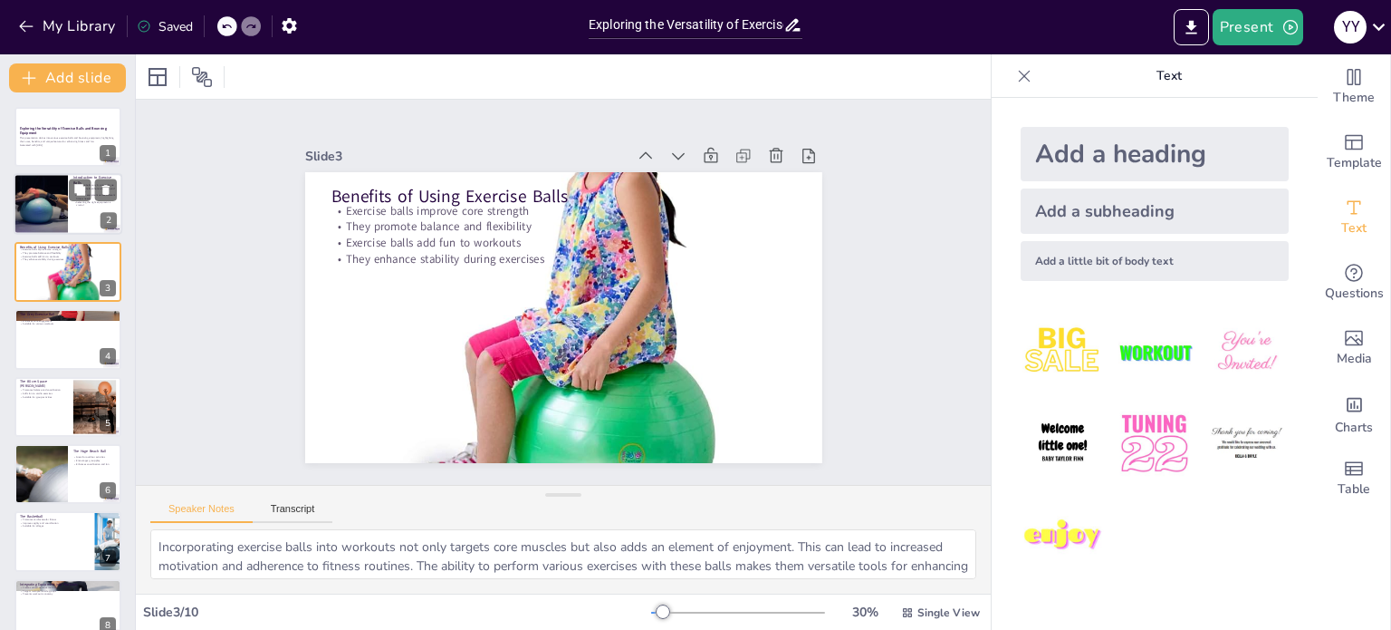
click at [42, 206] on div at bounding box center [40, 205] width 109 height 62
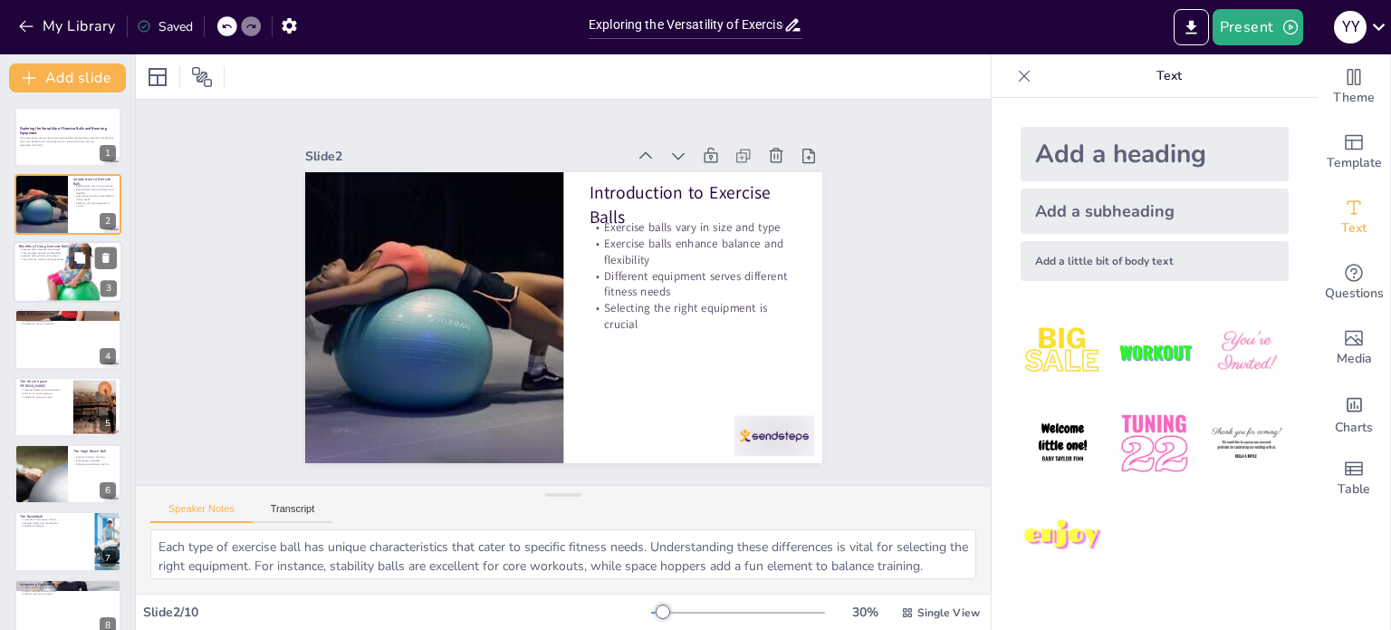
click at [24, 271] on div at bounding box center [68, 271] width 109 height 109
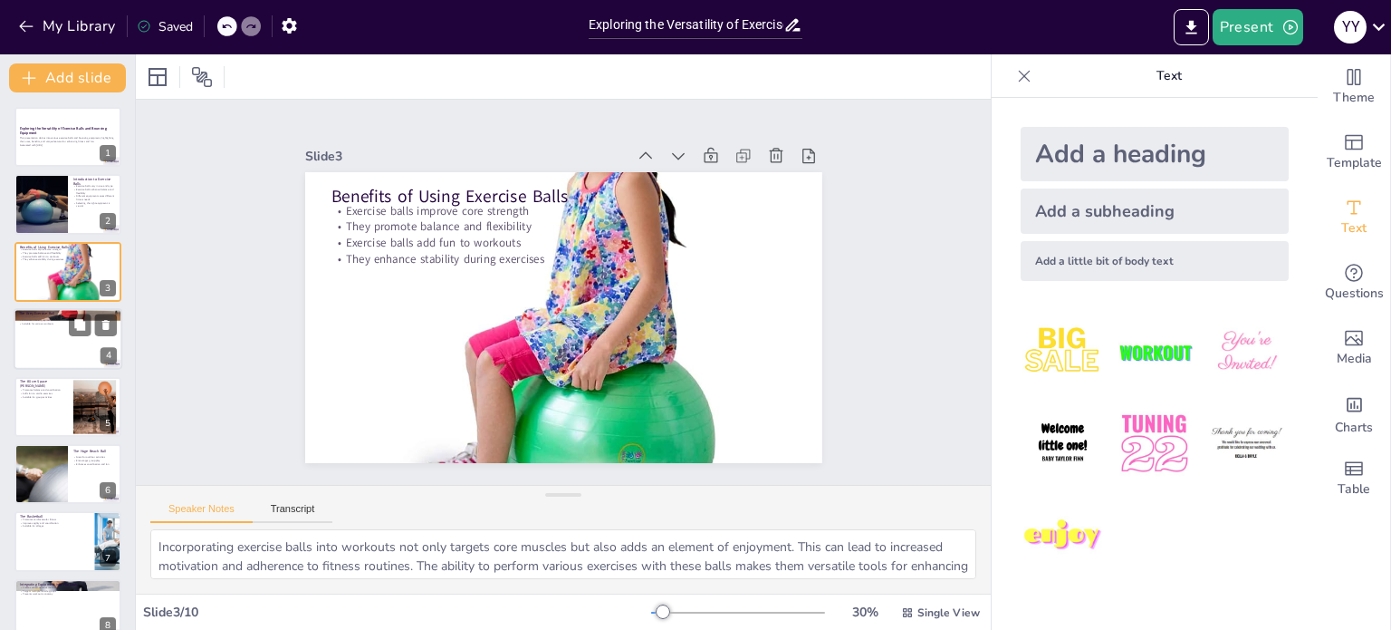
click at [49, 347] on div at bounding box center [68, 339] width 109 height 62
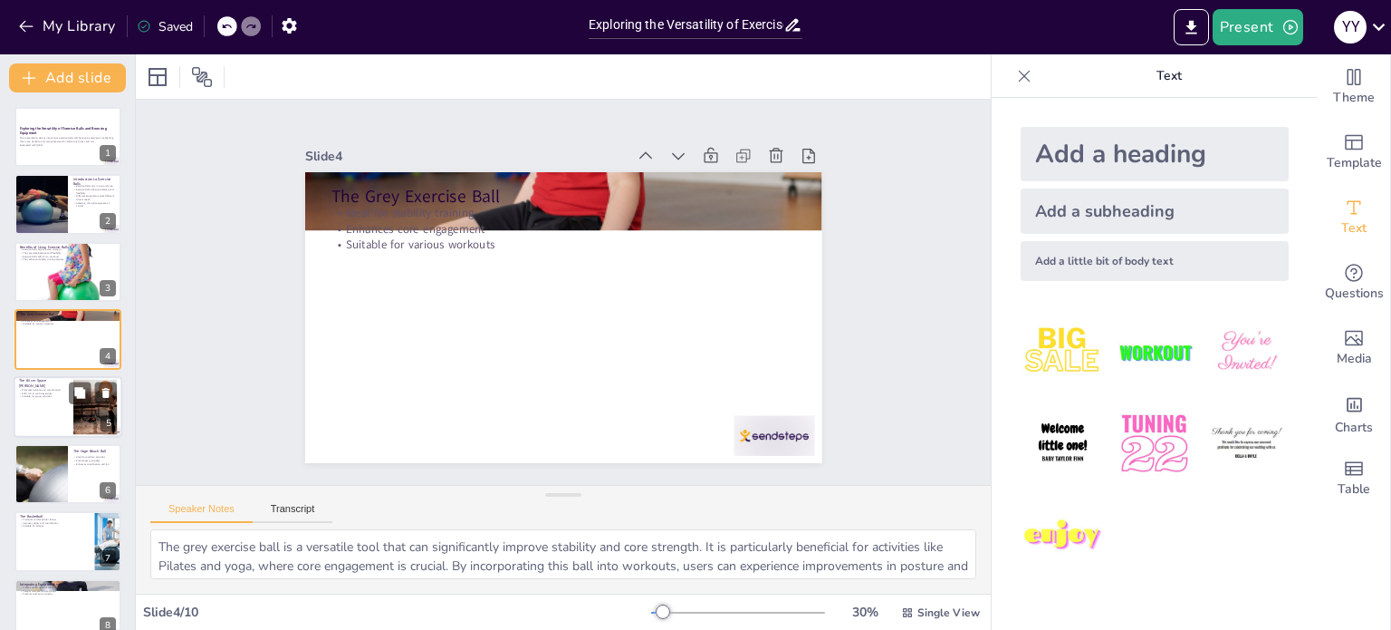
click at [32, 408] on div at bounding box center [68, 407] width 109 height 62
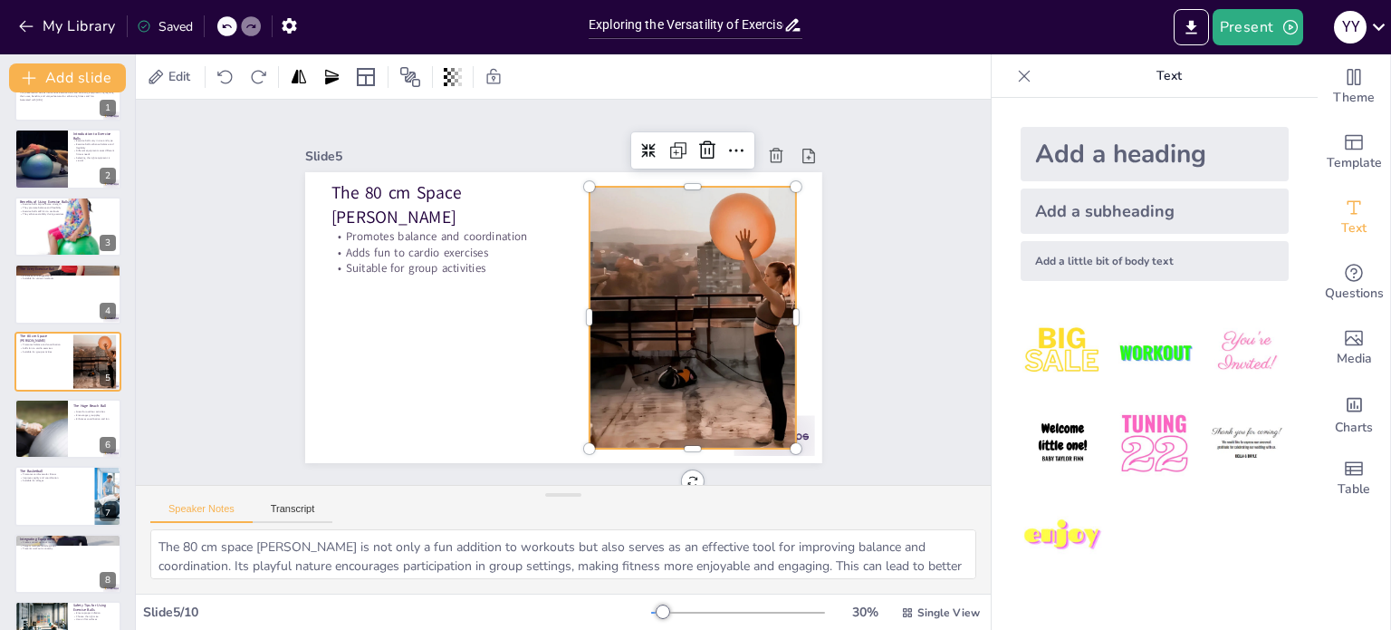
click at [686, 267] on div at bounding box center [693, 318] width 466 height 262
click at [225, 369] on div "Slide 1 Exploring the Versatility of Exercise Balls and Bouncing Equipment This…" at bounding box center [563, 292] width 893 height 858
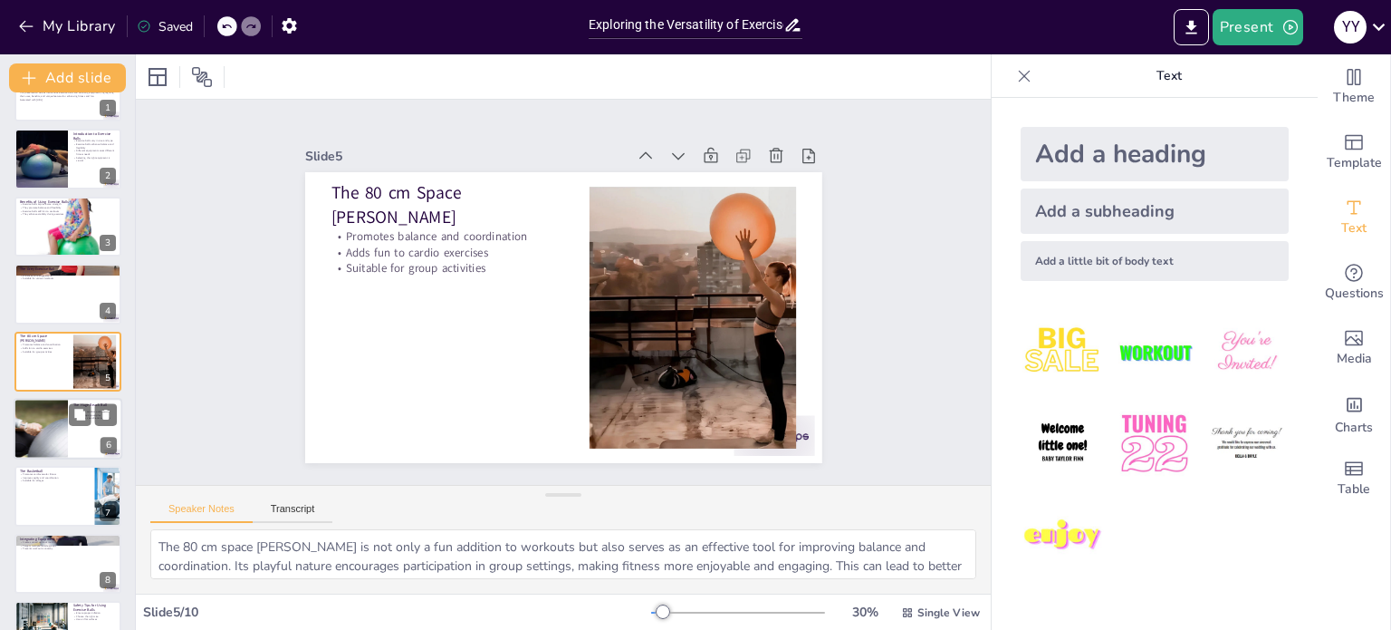
click at [60, 434] on div at bounding box center [40, 429] width 109 height 62
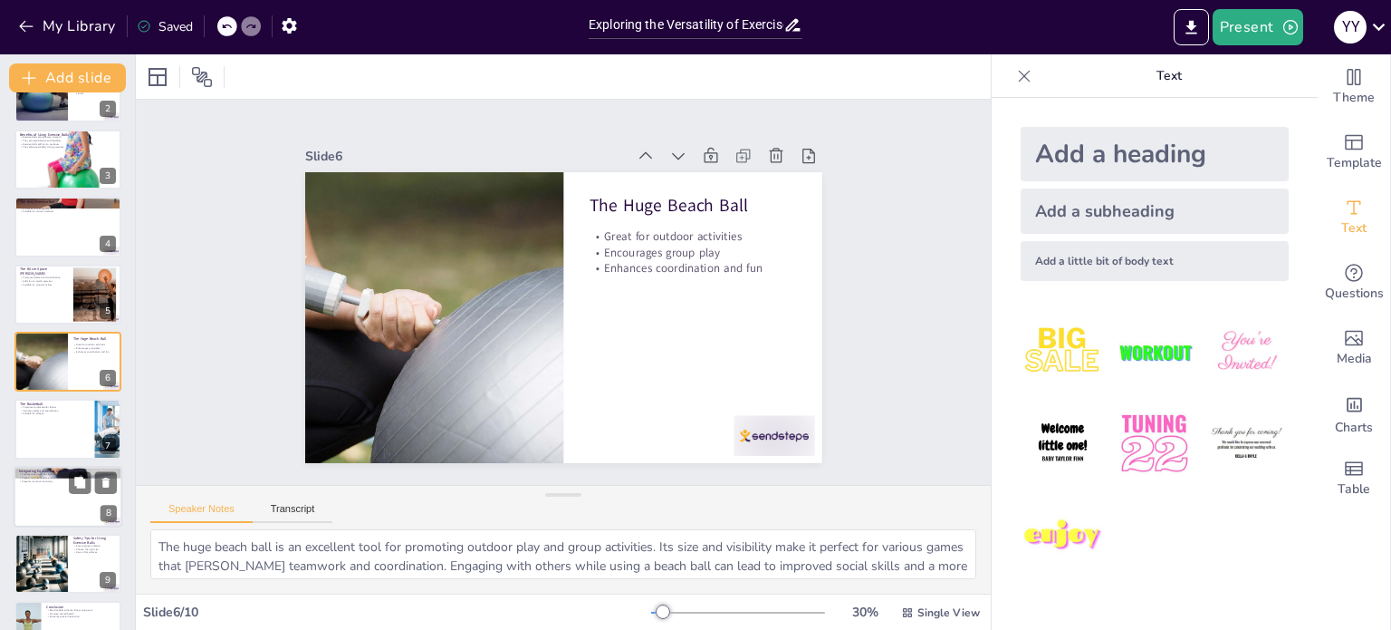
click at [22, 495] on div at bounding box center [68, 497] width 109 height 62
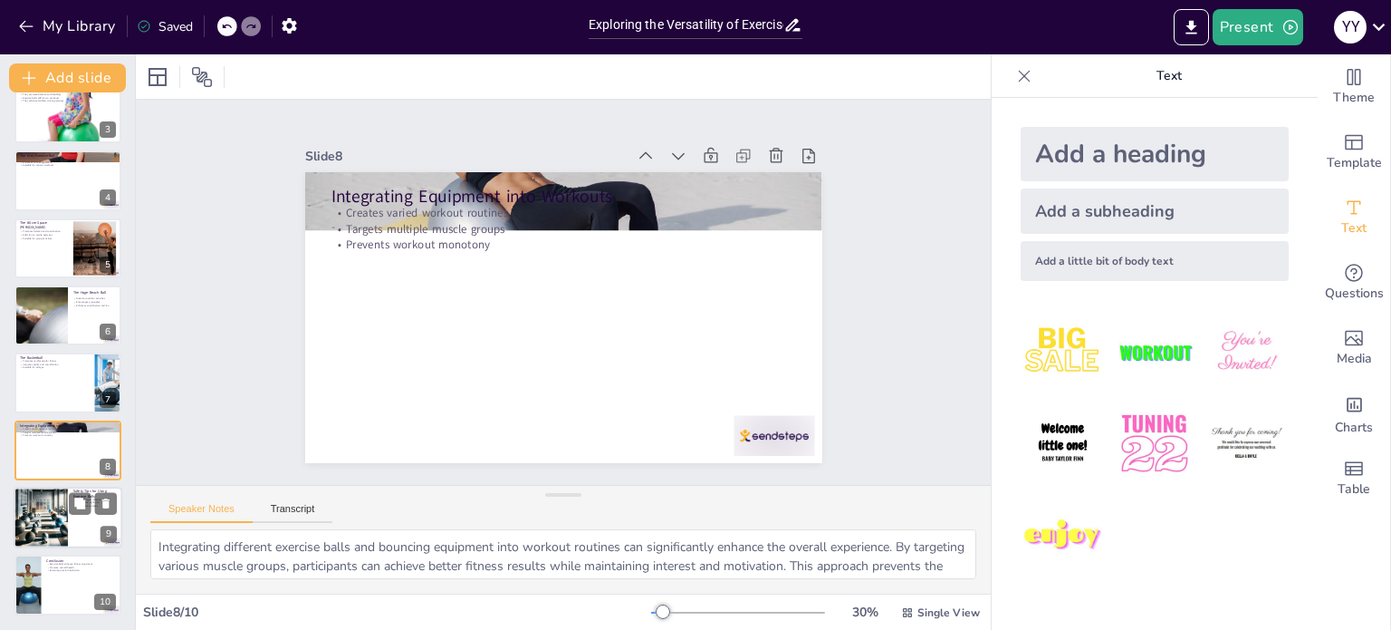
click at [53, 535] on div at bounding box center [41, 517] width 62 height 62
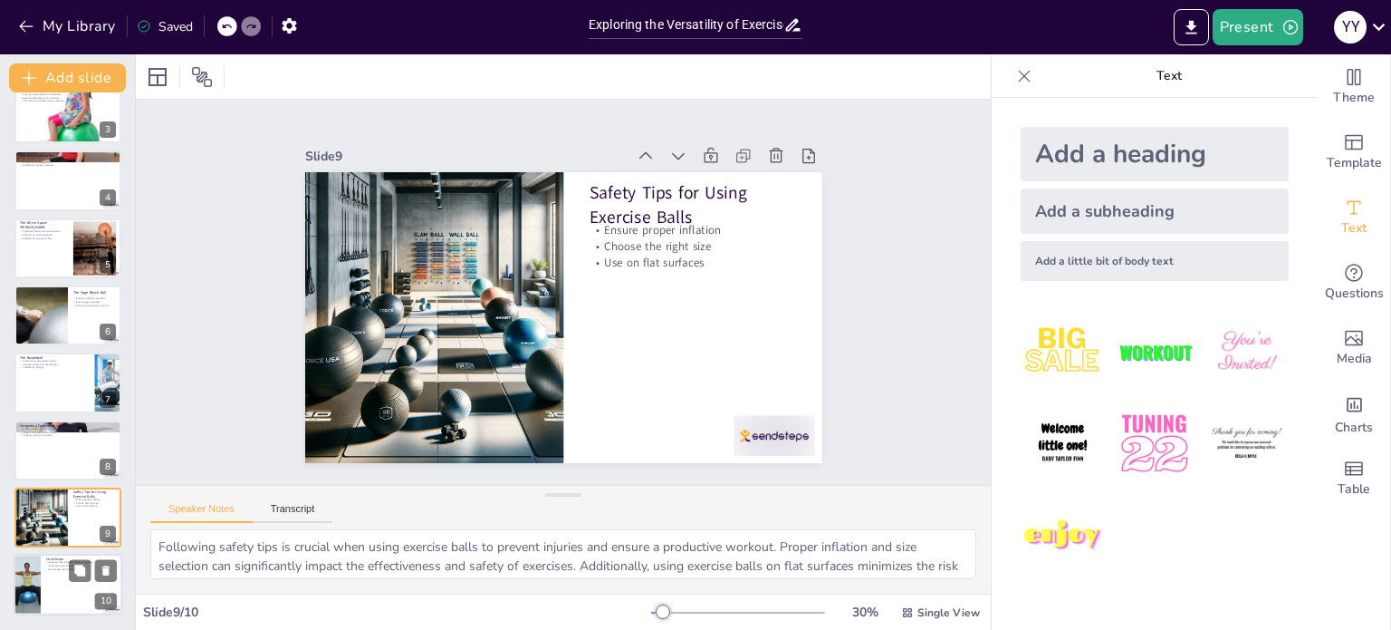
click at [35, 567] on div at bounding box center [27, 585] width 82 height 62
type textarea "Embracing exercise balls and bouncing equipment can significantly enhance the f…"
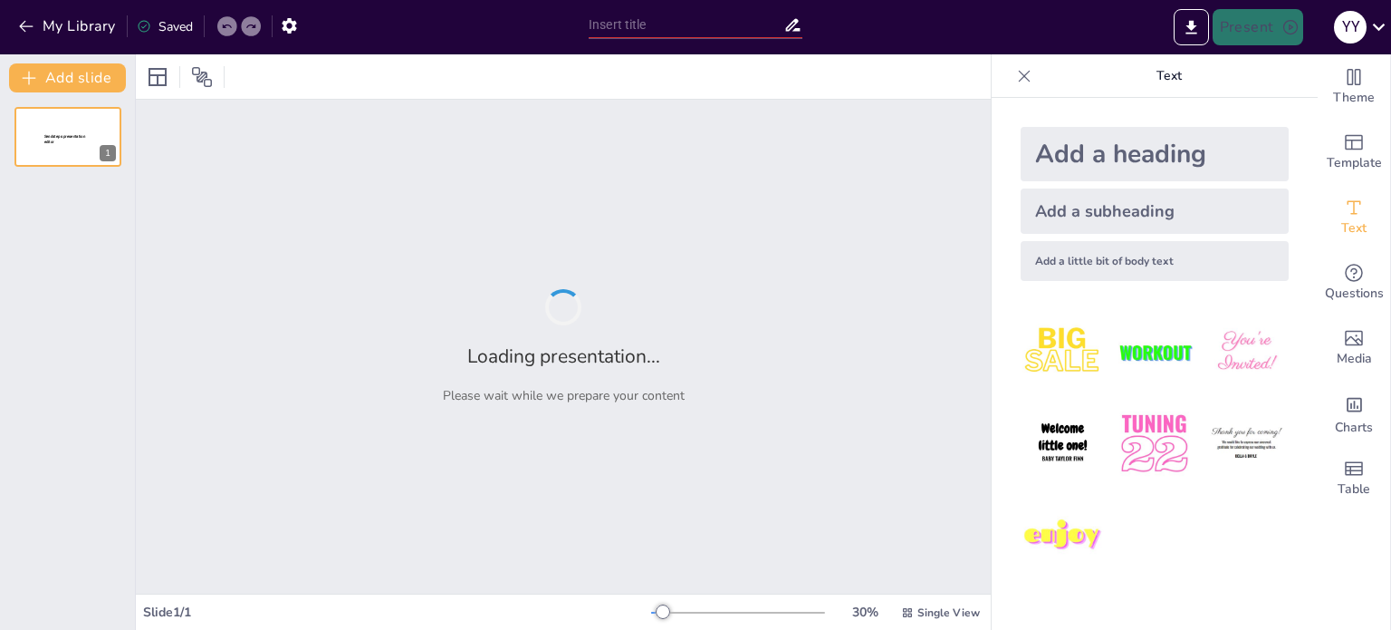
type input "Exploring the Versatility of Exercise Balls and Bouncing Equipment"
type input "Diverse Cinematic Journeys: A Review of Koati, Encanto, FNAF 2, [PERSON_NAME], …"
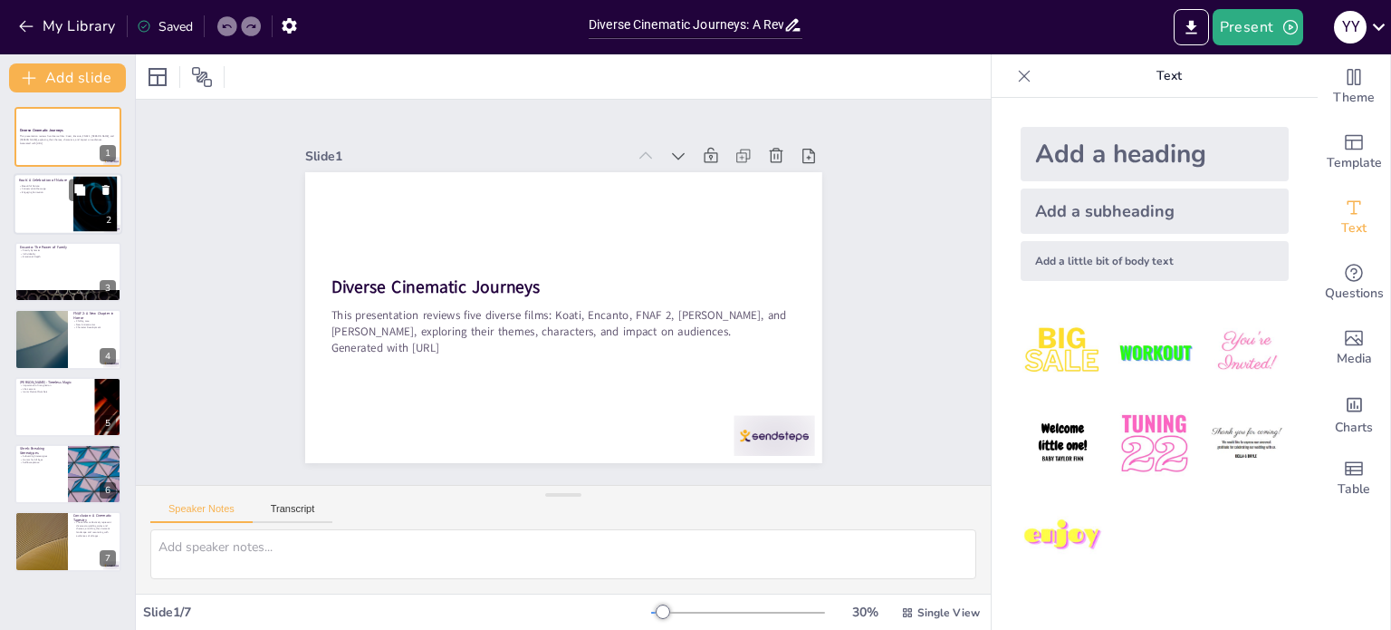
click at [70, 205] on div at bounding box center [68, 205] width 109 height 62
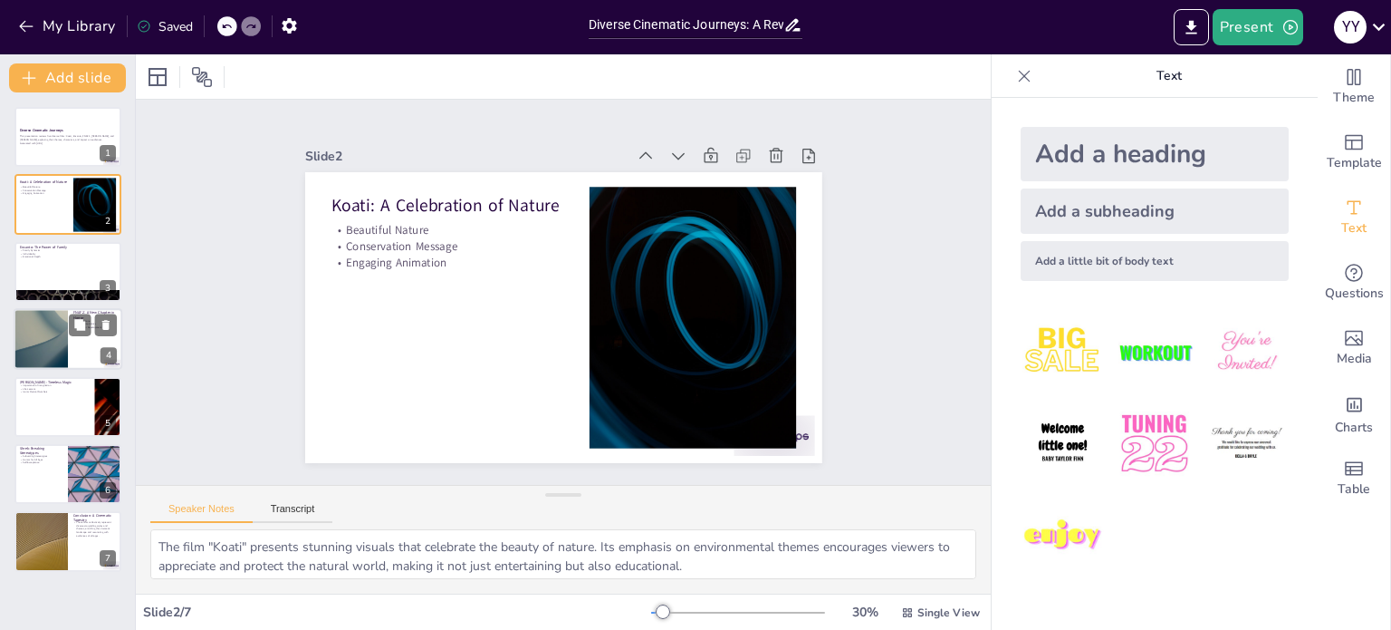
click at [43, 342] on div at bounding box center [40, 339] width 109 height 62
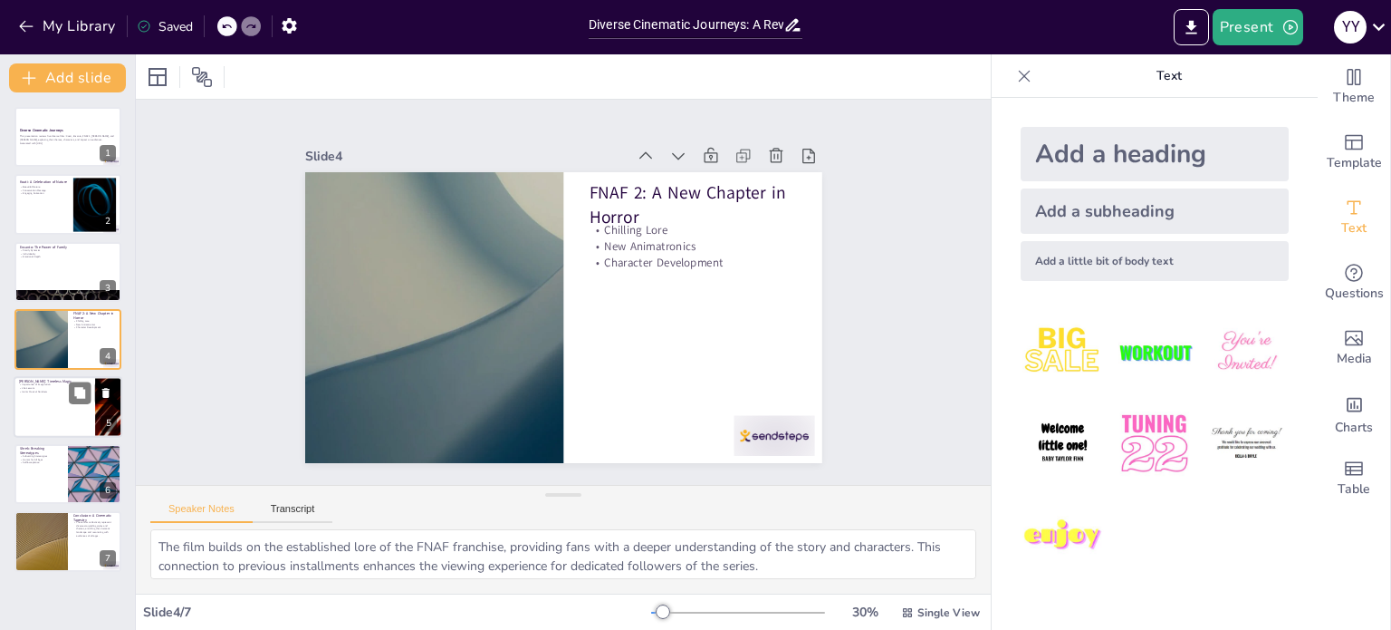
click at [23, 397] on div at bounding box center [68, 407] width 109 height 62
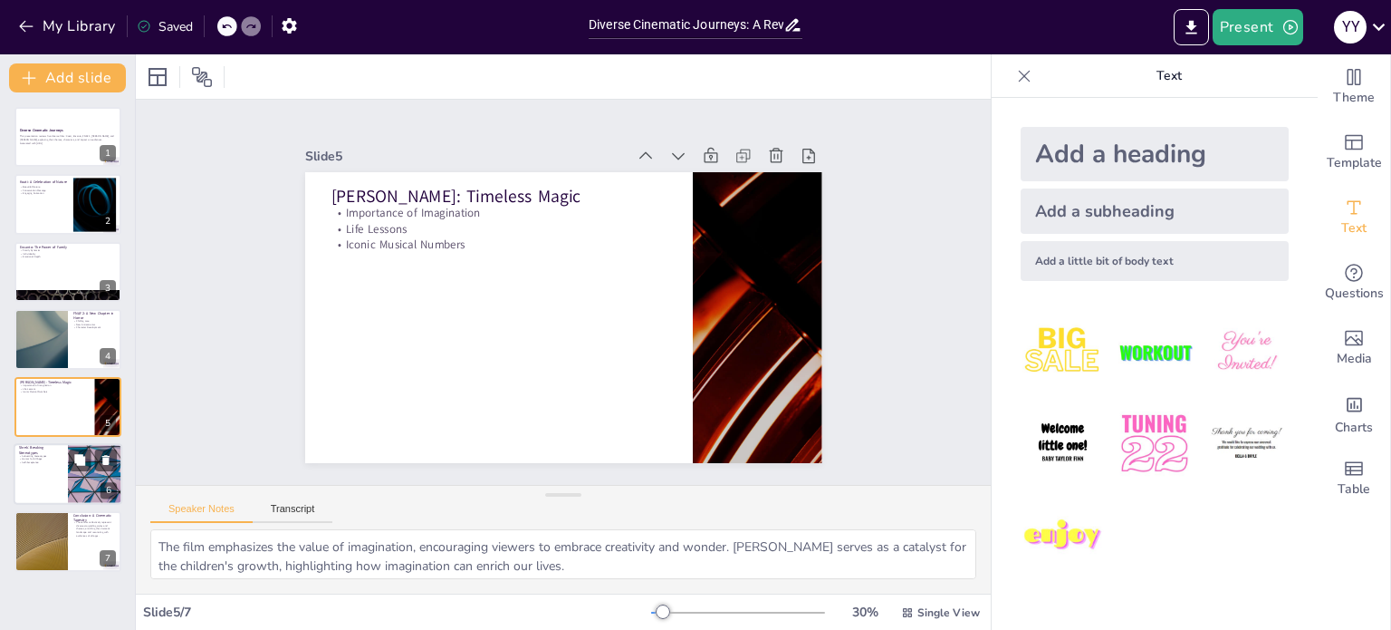
click at [54, 465] on div at bounding box center [68, 474] width 109 height 62
type textarea ""Shrek" boldly subverts fairy tale stereotypes by presenting an ogre as the her…"
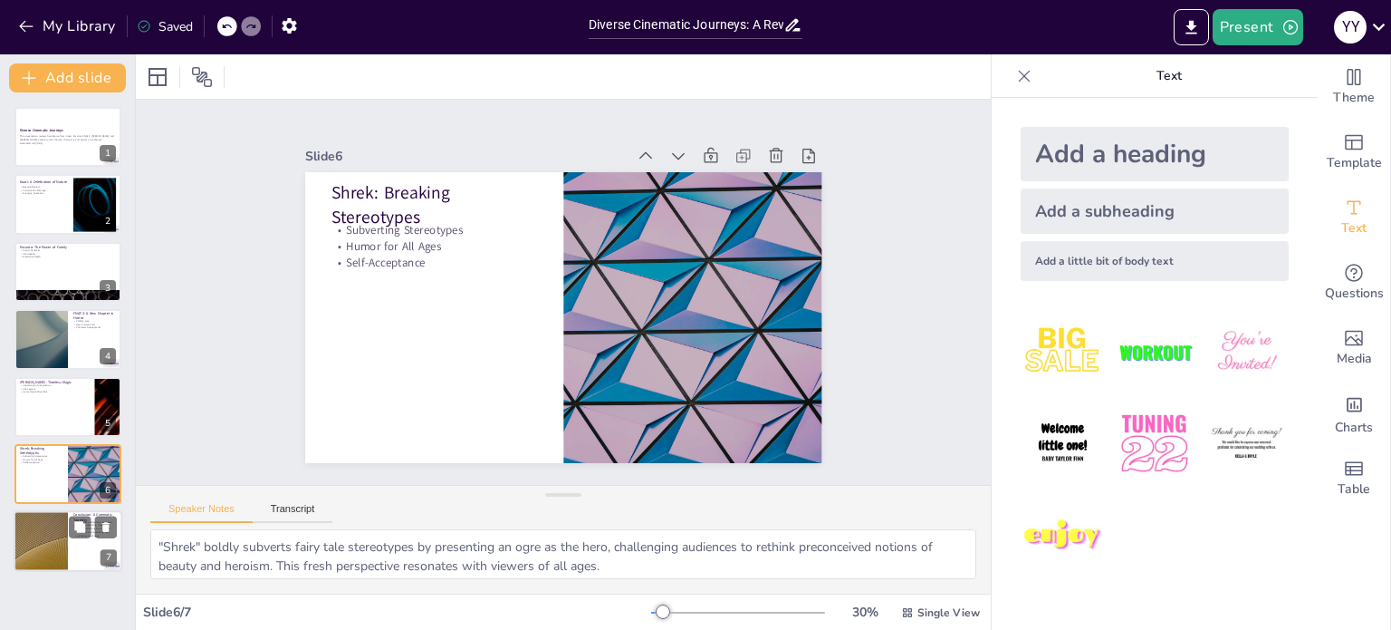
click at [53, 529] on div at bounding box center [40, 542] width 109 height 62
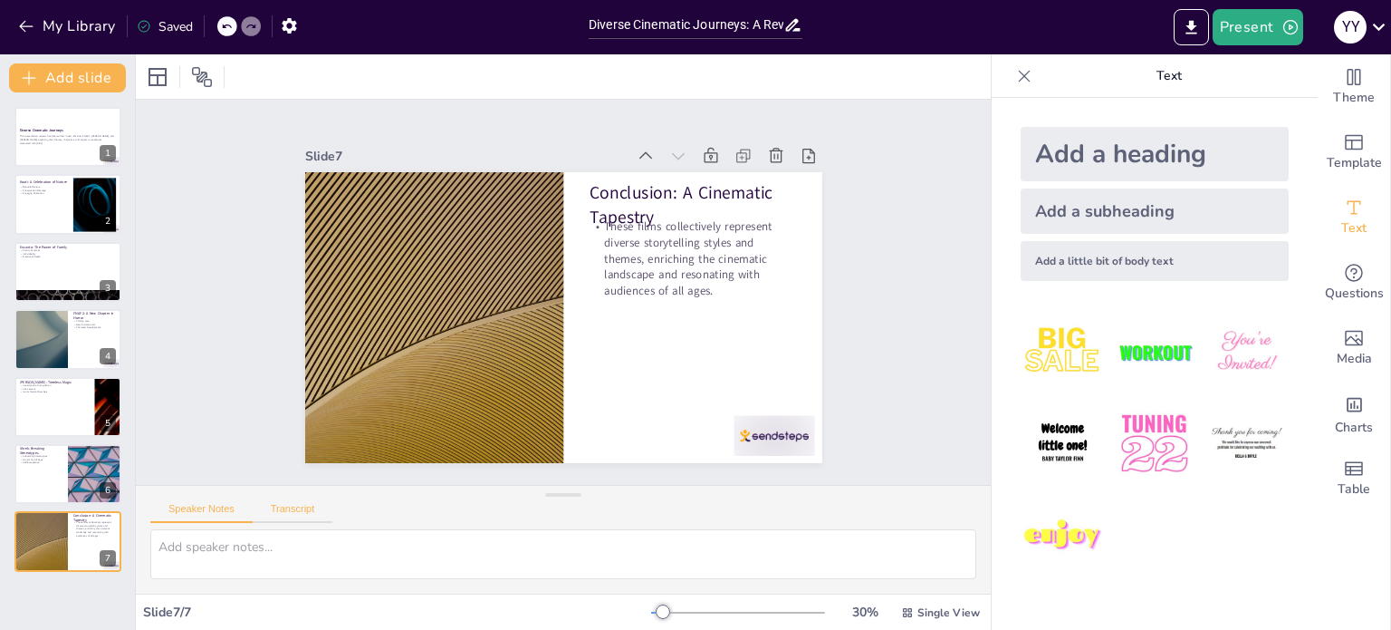
click at [291, 503] on button "Transcript" at bounding box center [293, 513] width 81 height 20
click at [296, 503] on button "Transcript" at bounding box center [293, 513] width 81 height 20
click at [287, 510] on button "Transcript" at bounding box center [293, 513] width 81 height 20
click at [21, 24] on icon "button" at bounding box center [26, 27] width 14 height 12
